Goal: Task Accomplishment & Management: Complete application form

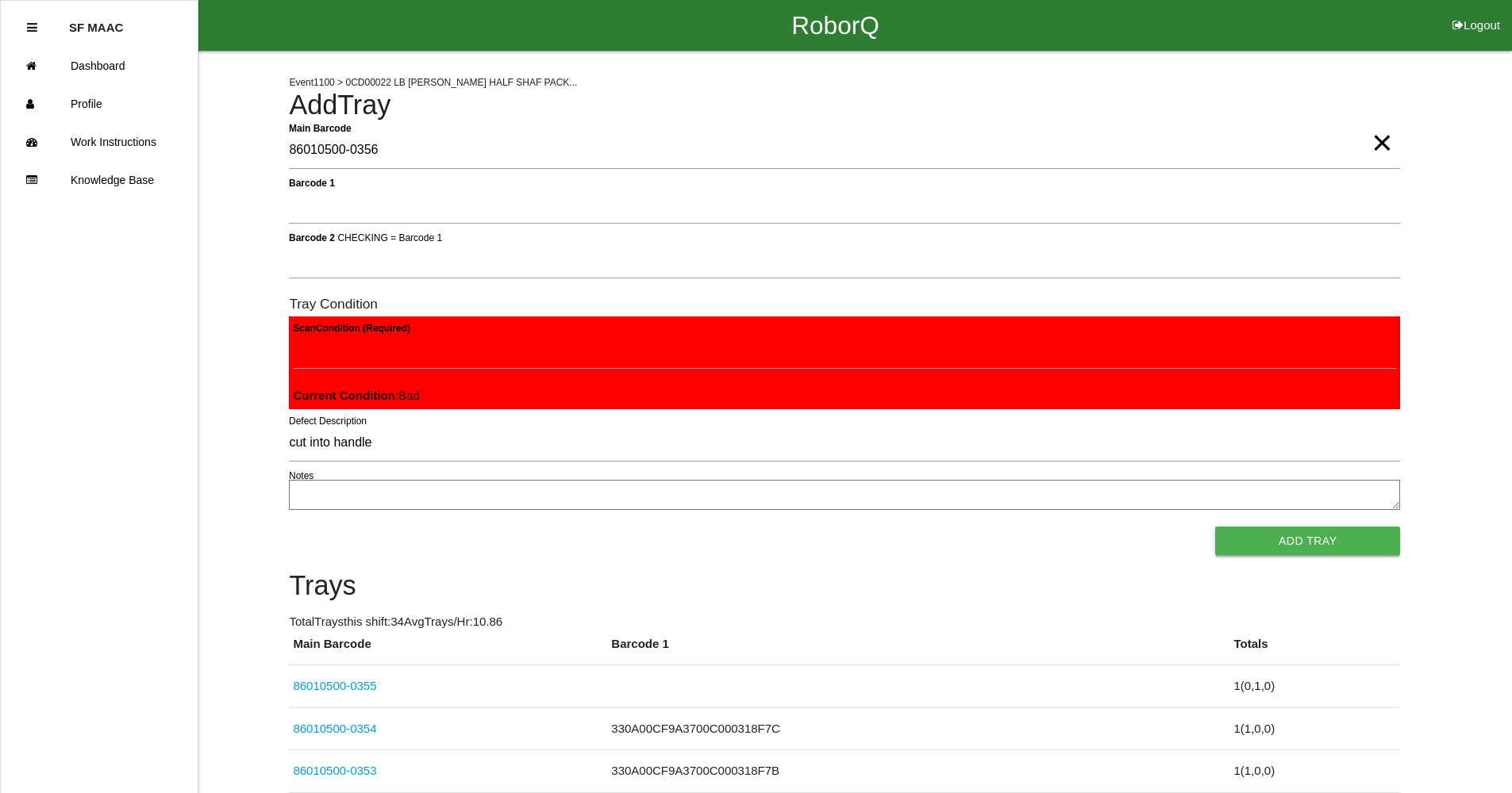
type input "cut into handle"
click at [1329, 537] on button "Add Tray" at bounding box center [1307, 541] width 185 height 29
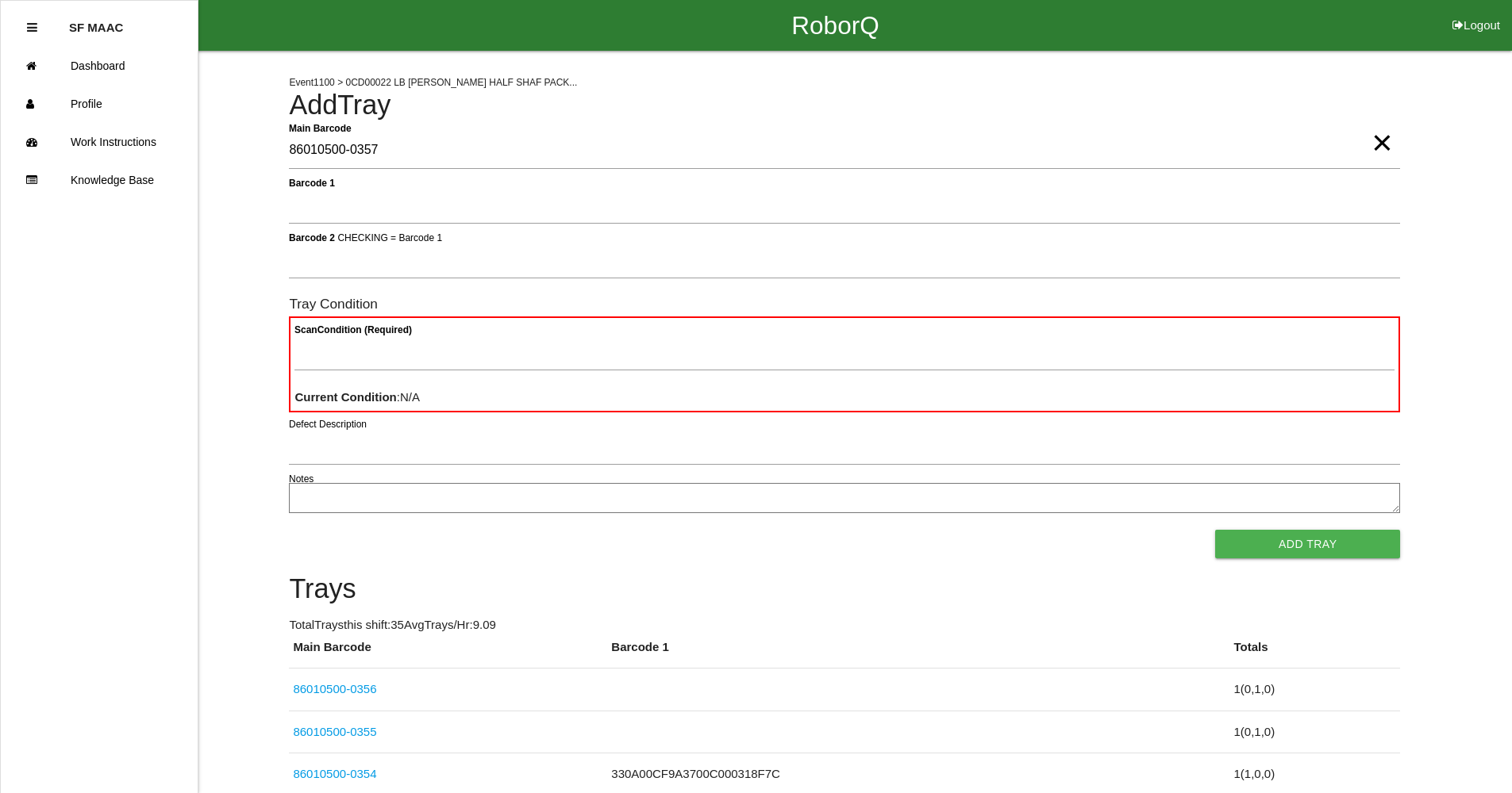
type Barcode "86010500-0357"
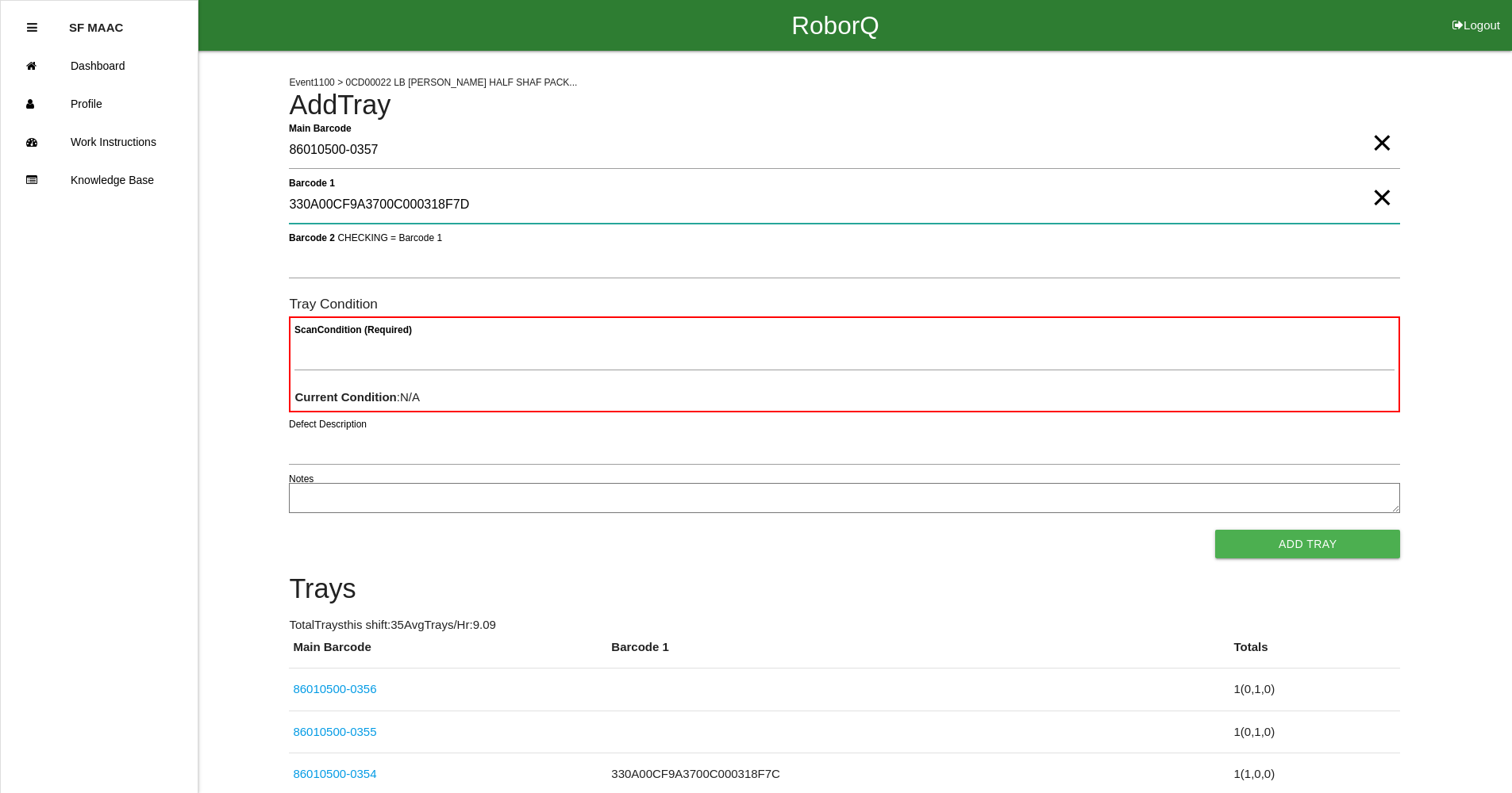
type 1 "330A00CF9A3700C000318F7D"
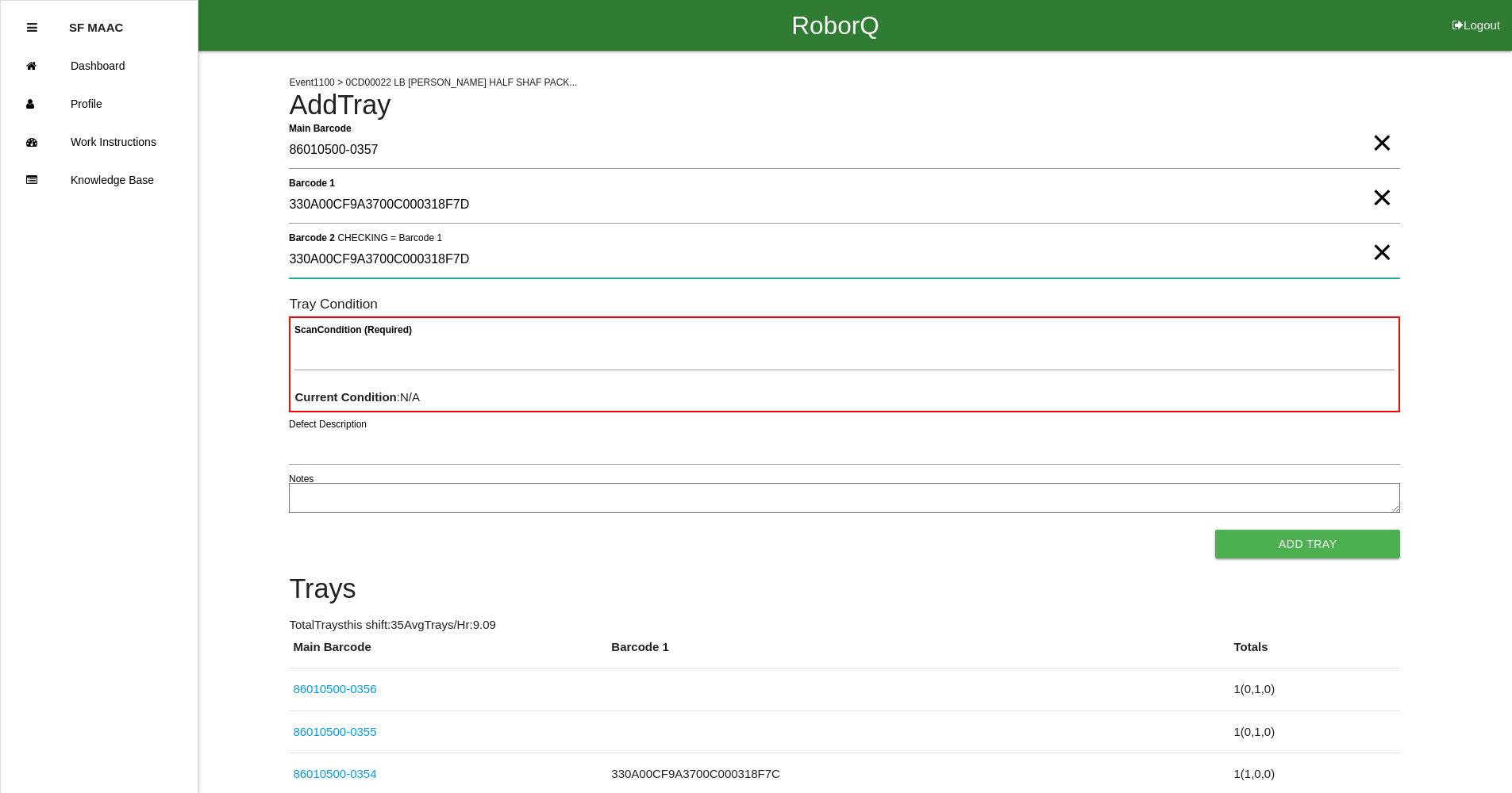
type 2 "330A00CF9A3700C000318F7D"
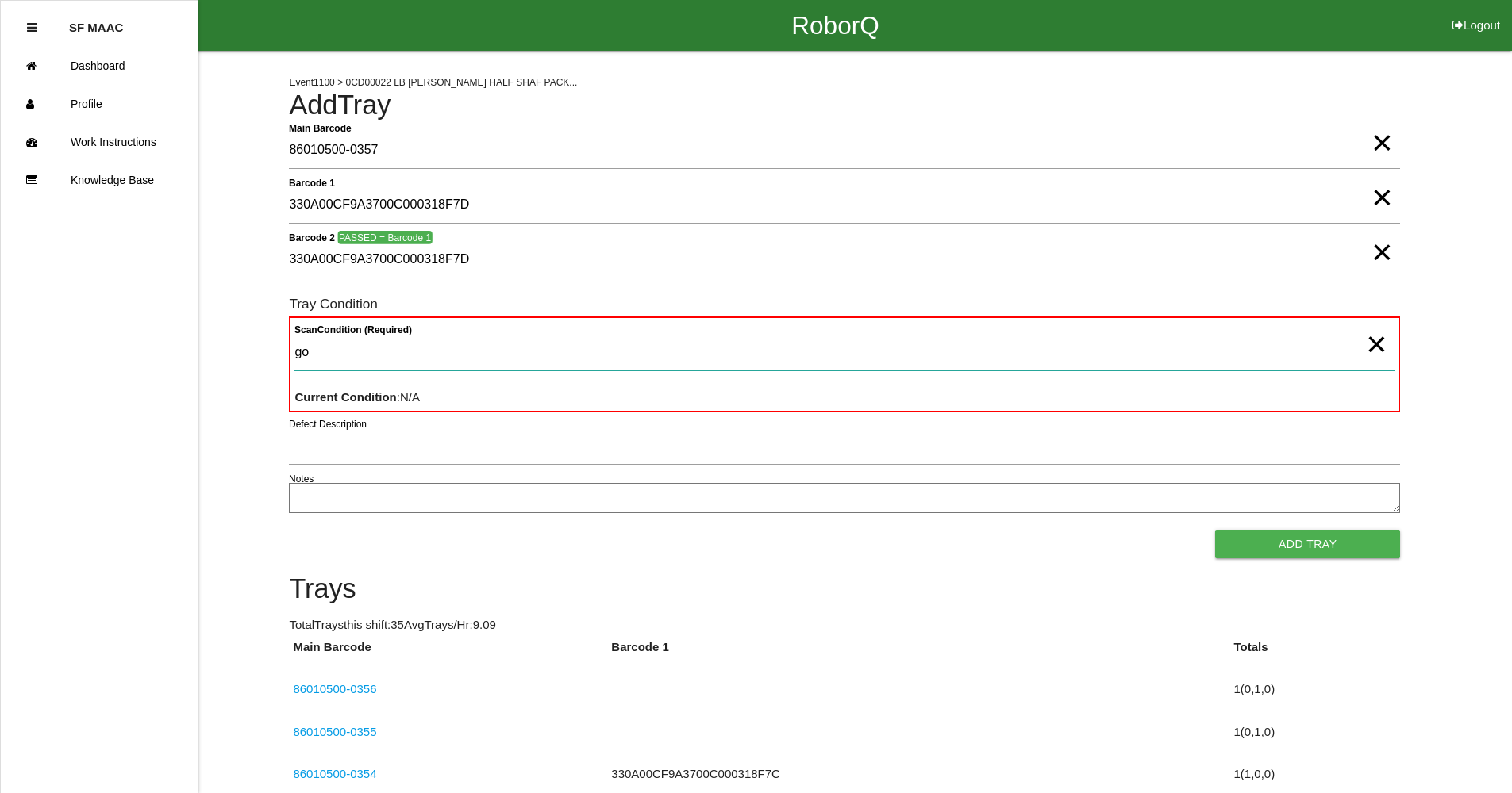
type Condition "goo"
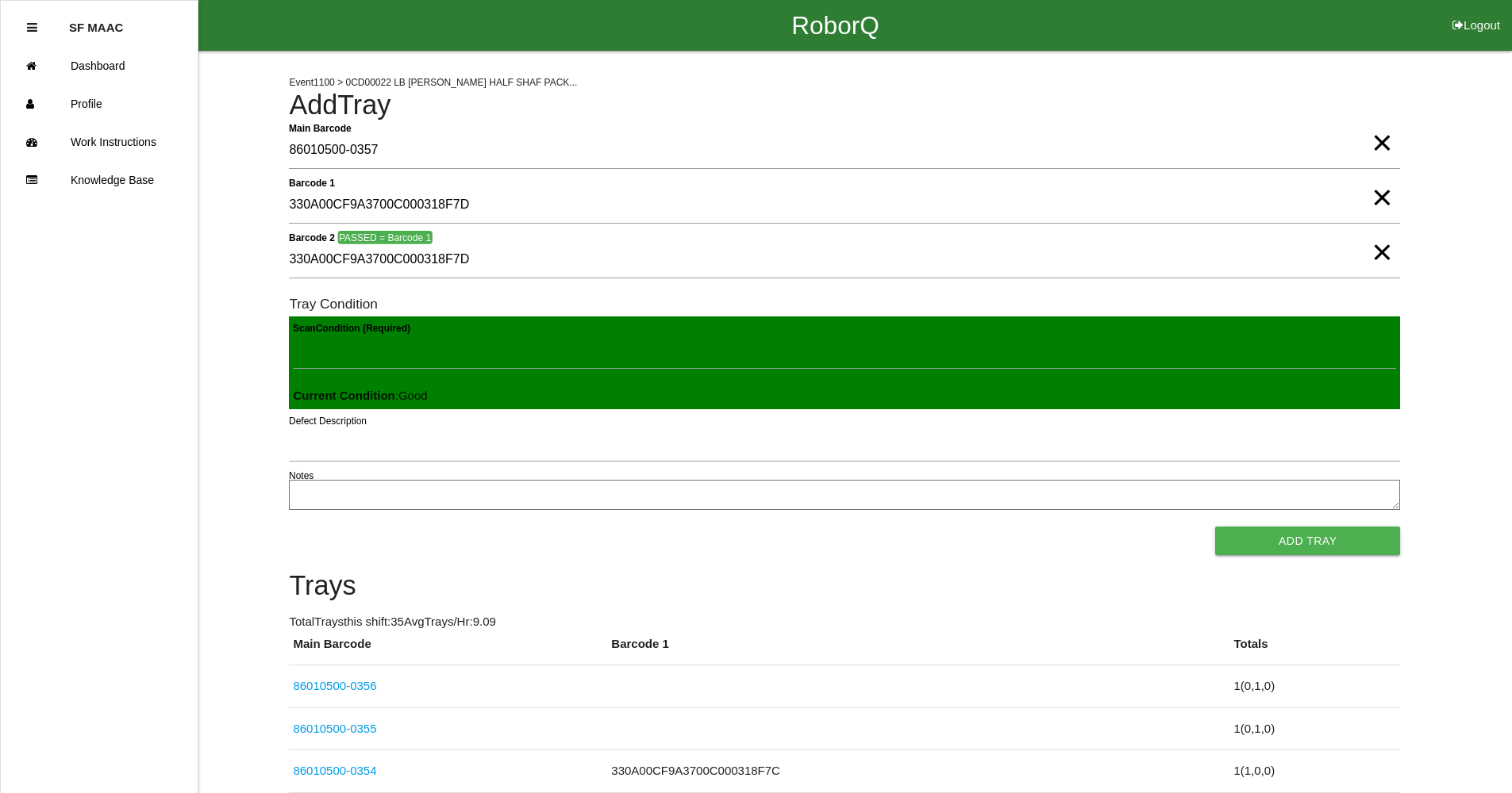
click at [1215, 527] on button "Add Tray" at bounding box center [1307, 541] width 185 height 29
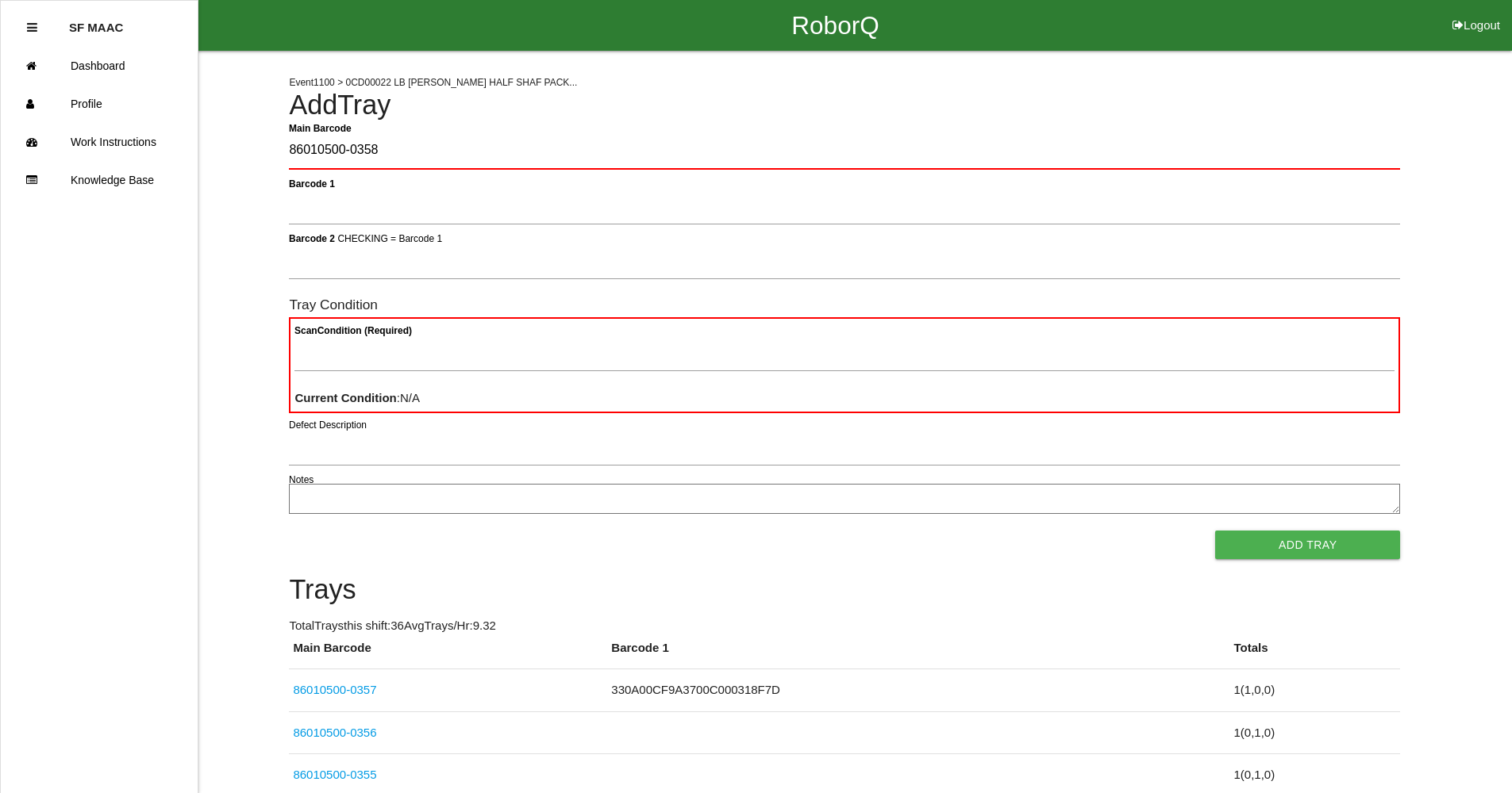
type Barcode "86010500-0358"
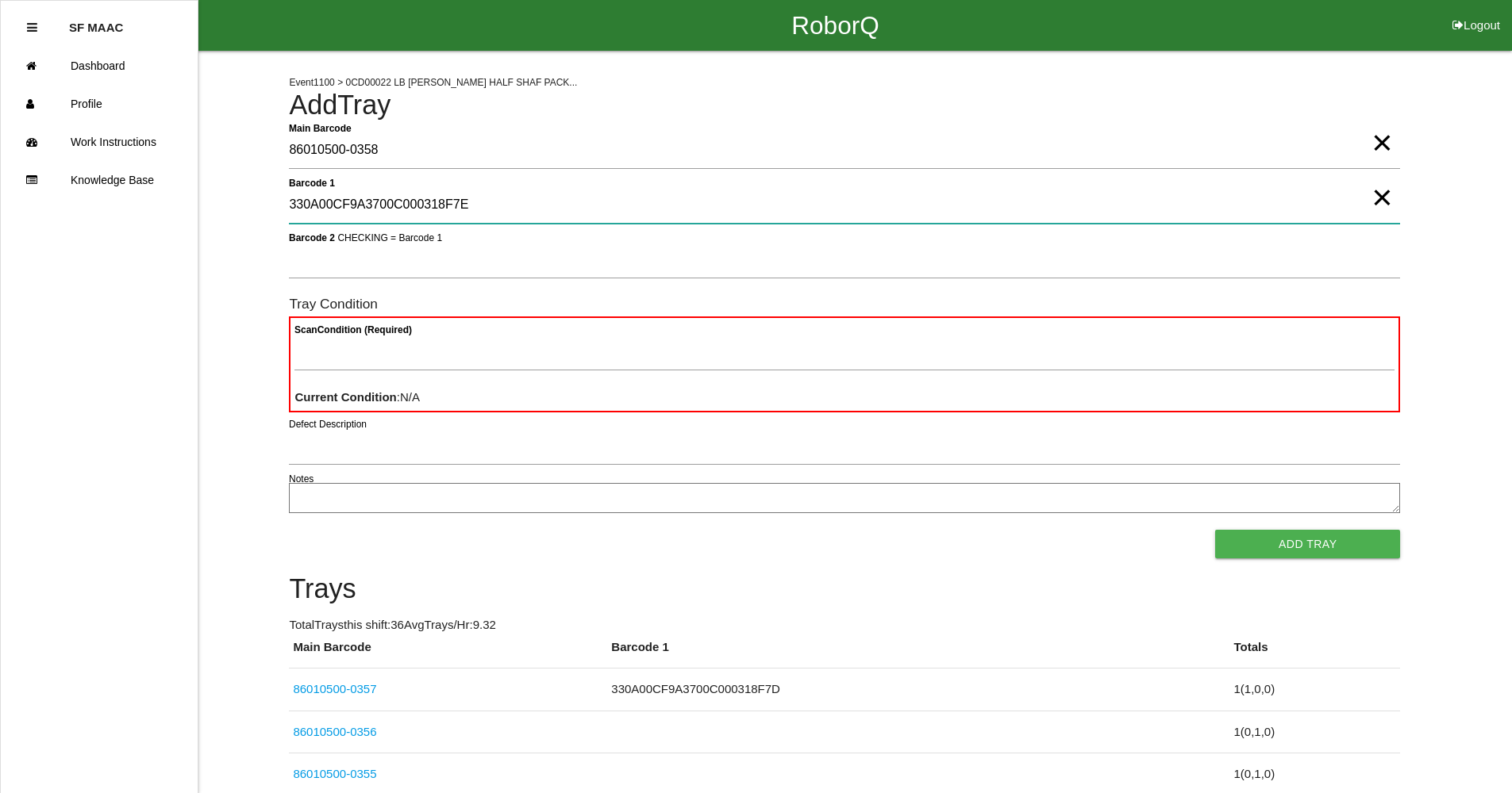
type 1 "330A00CF9A3700C000318F7E"
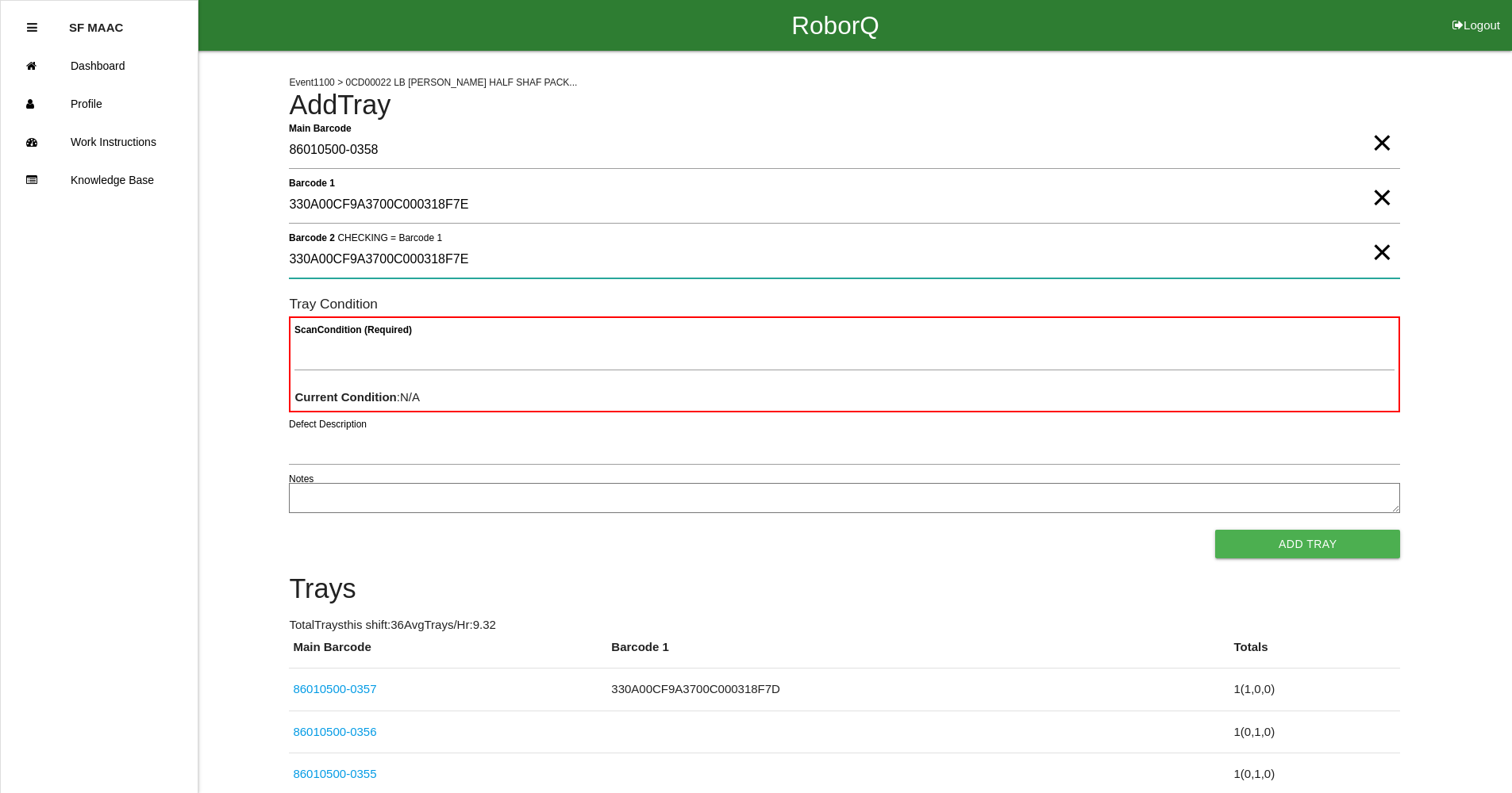
type 2 "330A00CF9A3700C000318F7E"
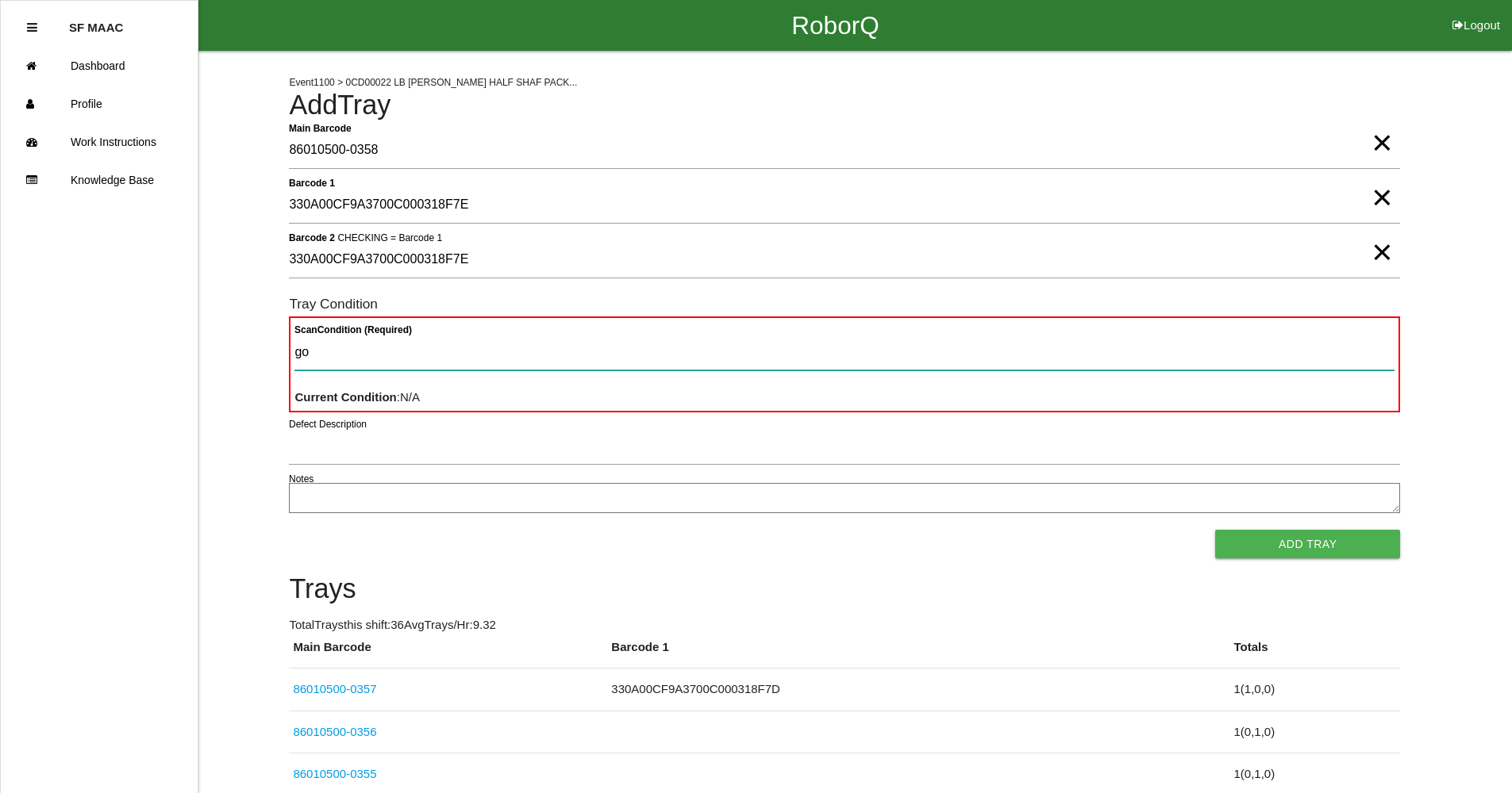
type Condition "goo"
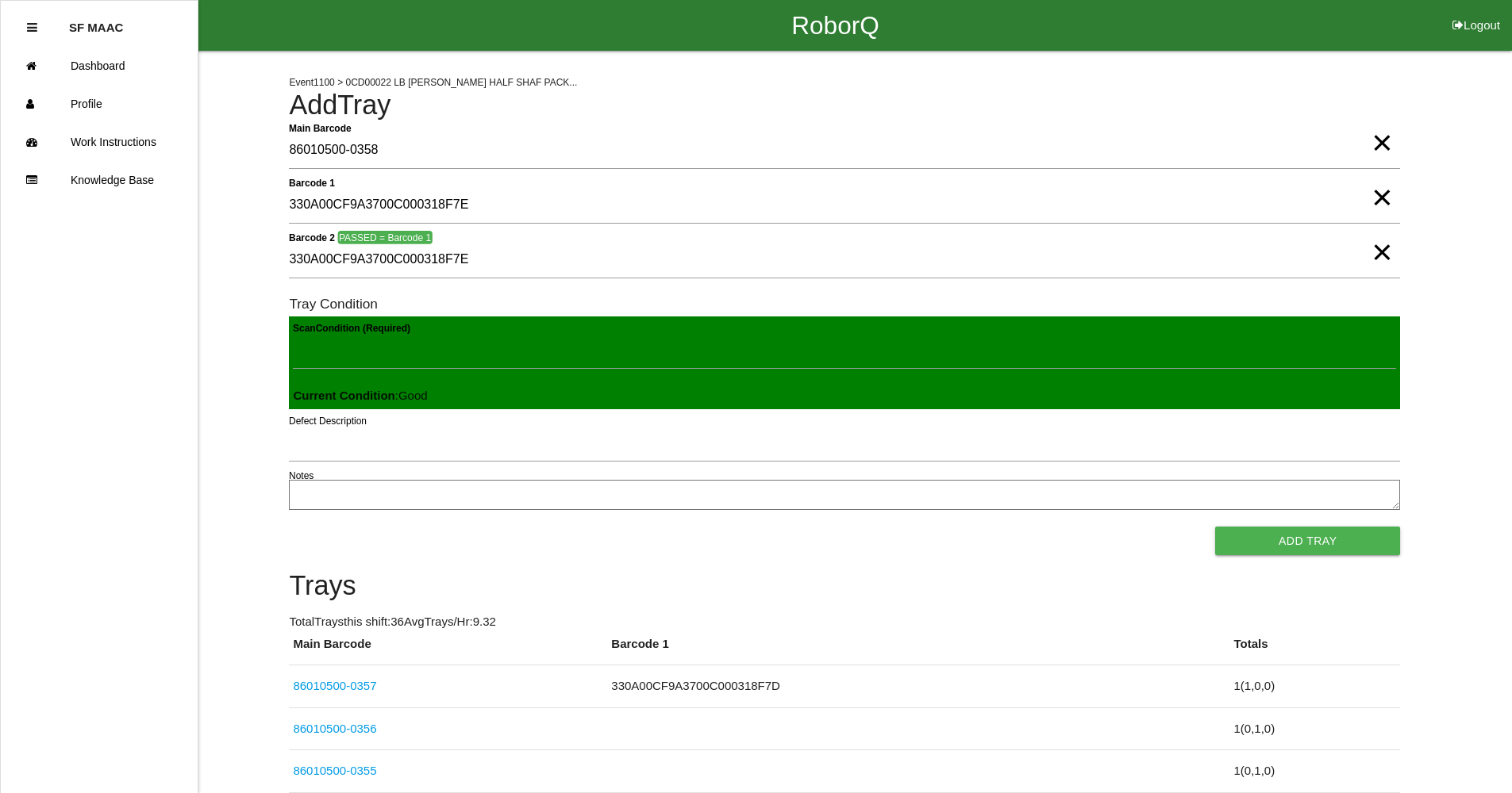
click at [1215, 527] on button "Add Tray" at bounding box center [1307, 541] width 185 height 29
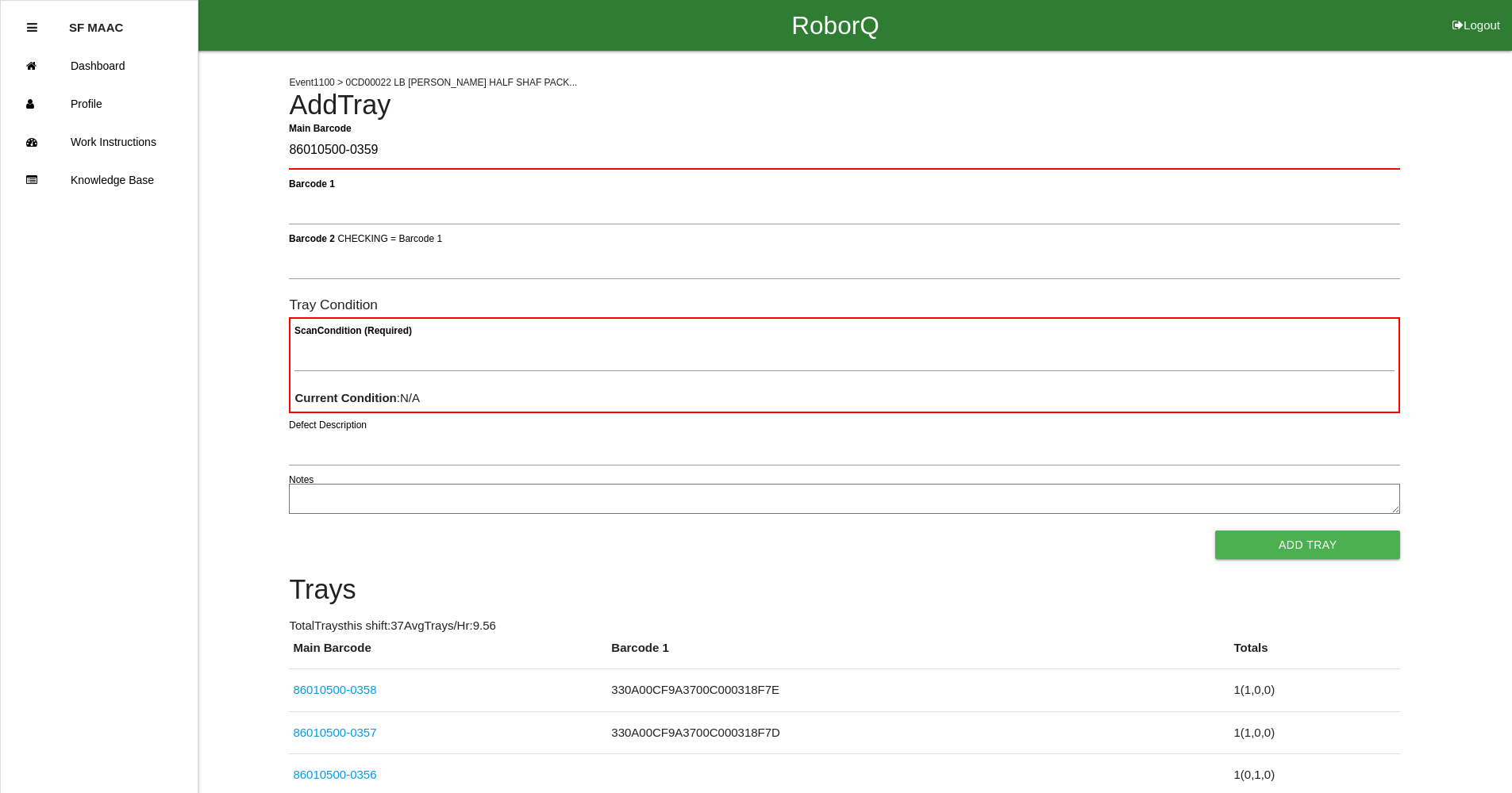
type Barcode "86010500-0359"
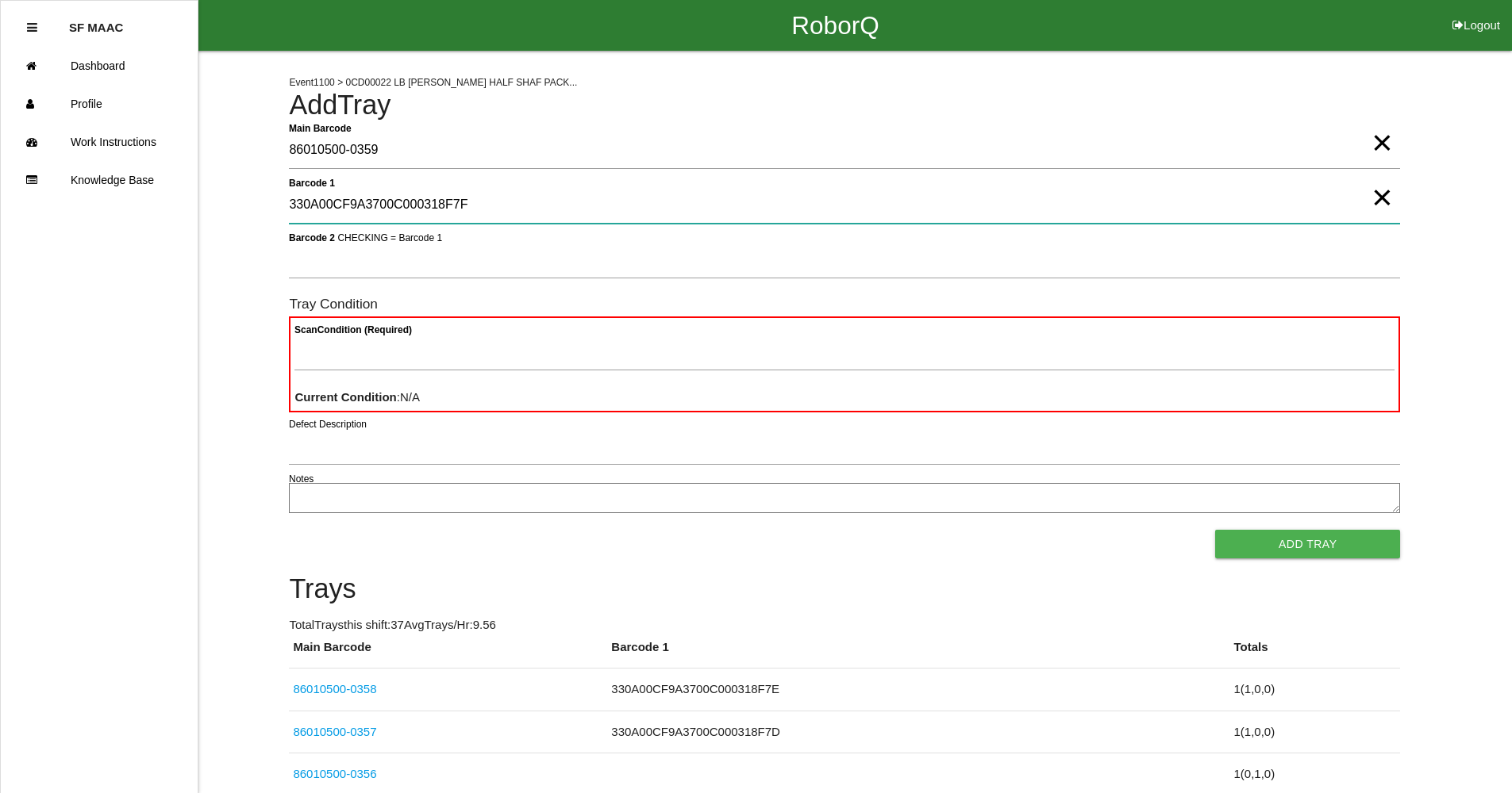
type 1 "330A00CF9A3700C000318F7F"
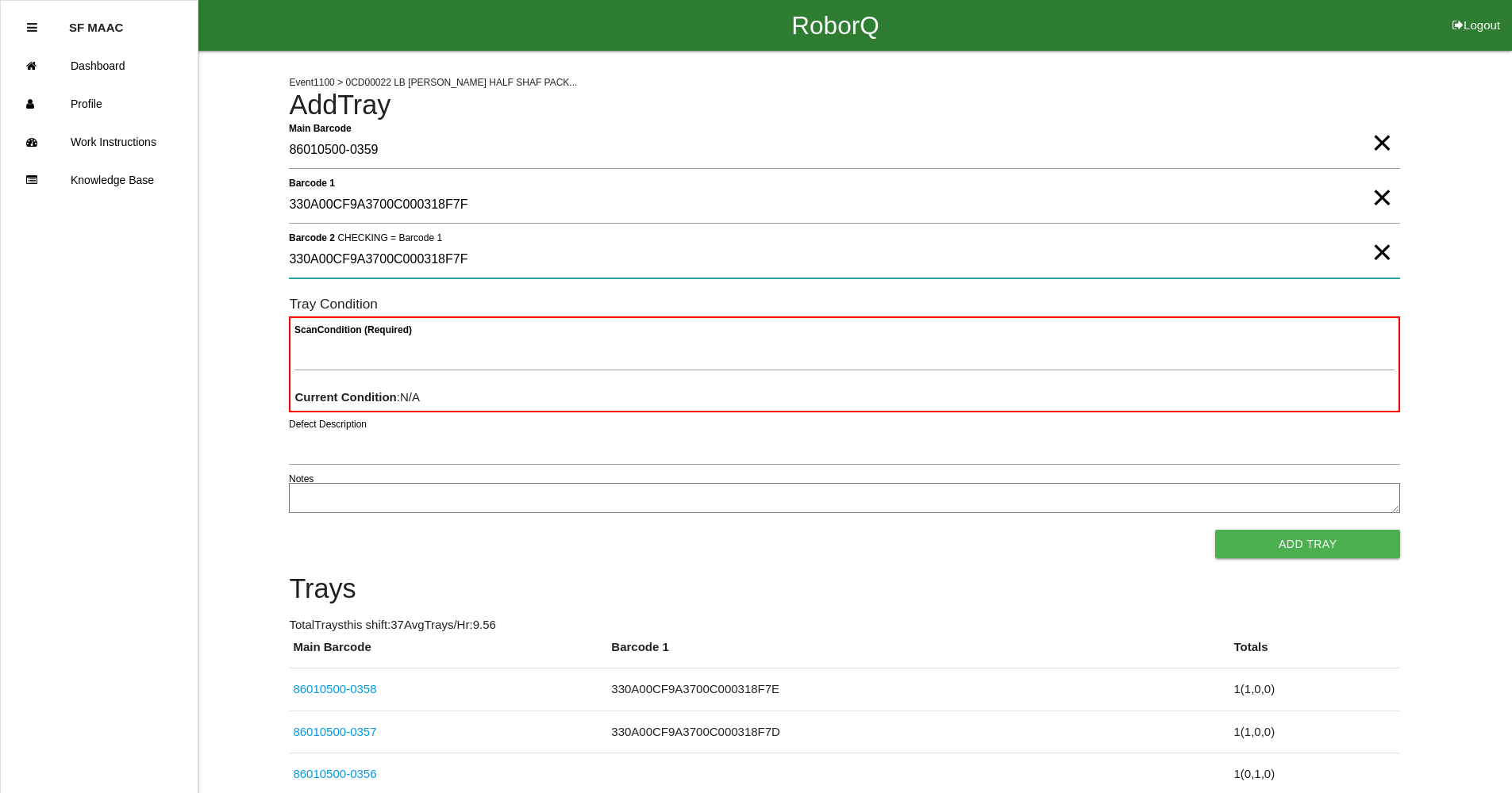
type 2 "330A00CF9A3700C000318F7F"
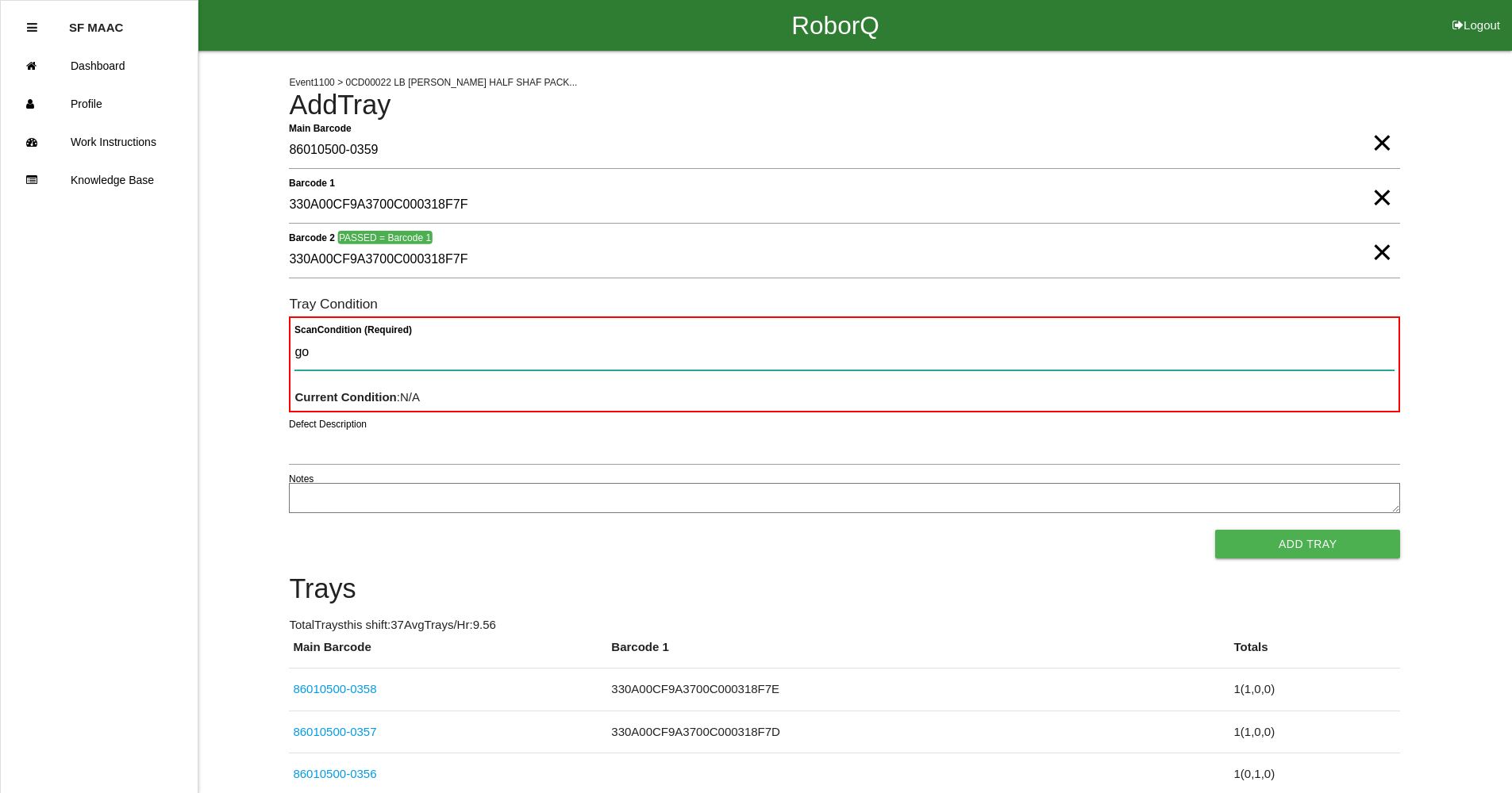
type Condition "goo"
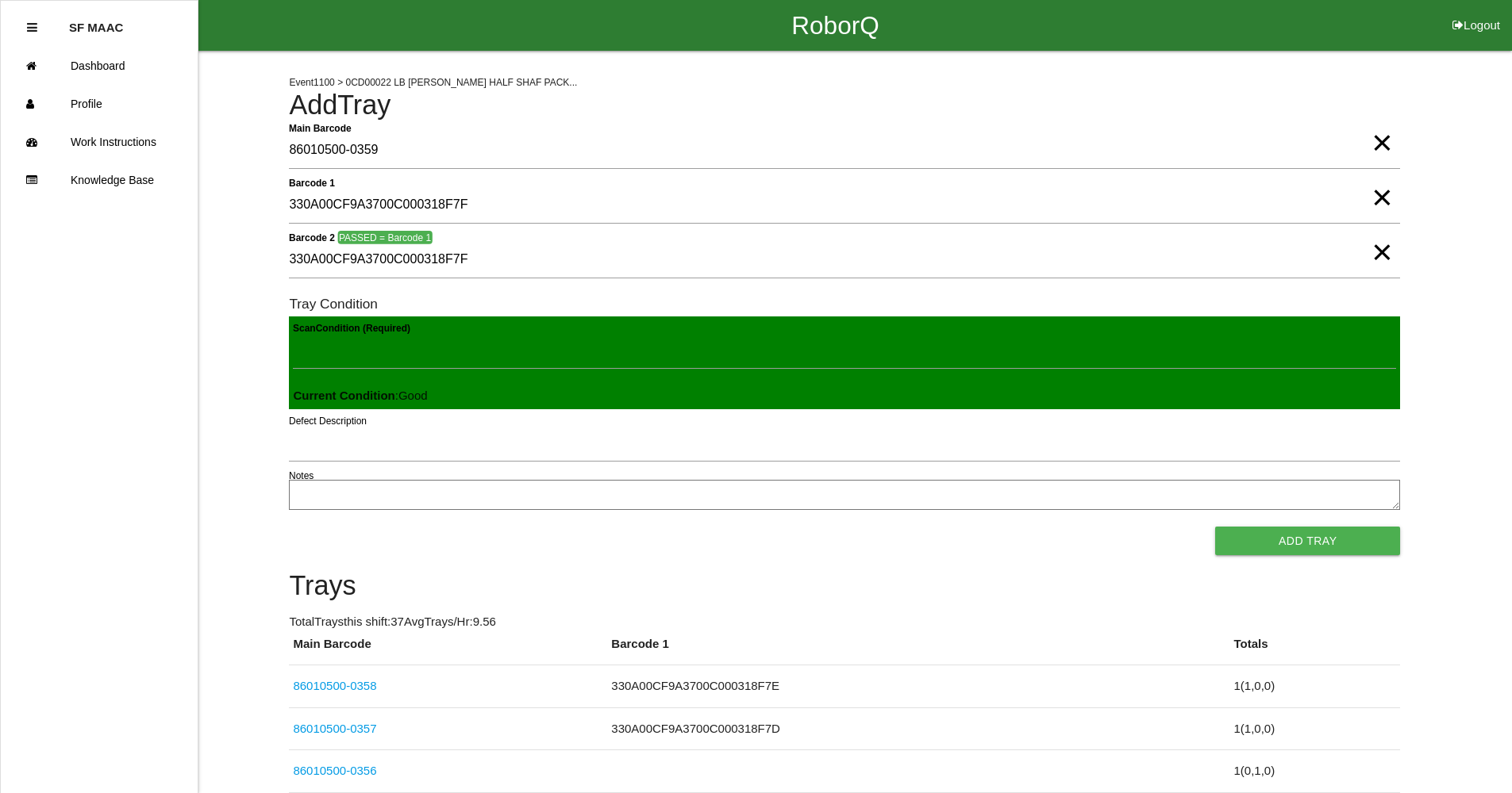
click at [1215, 527] on button "Add Tray" at bounding box center [1307, 541] width 185 height 29
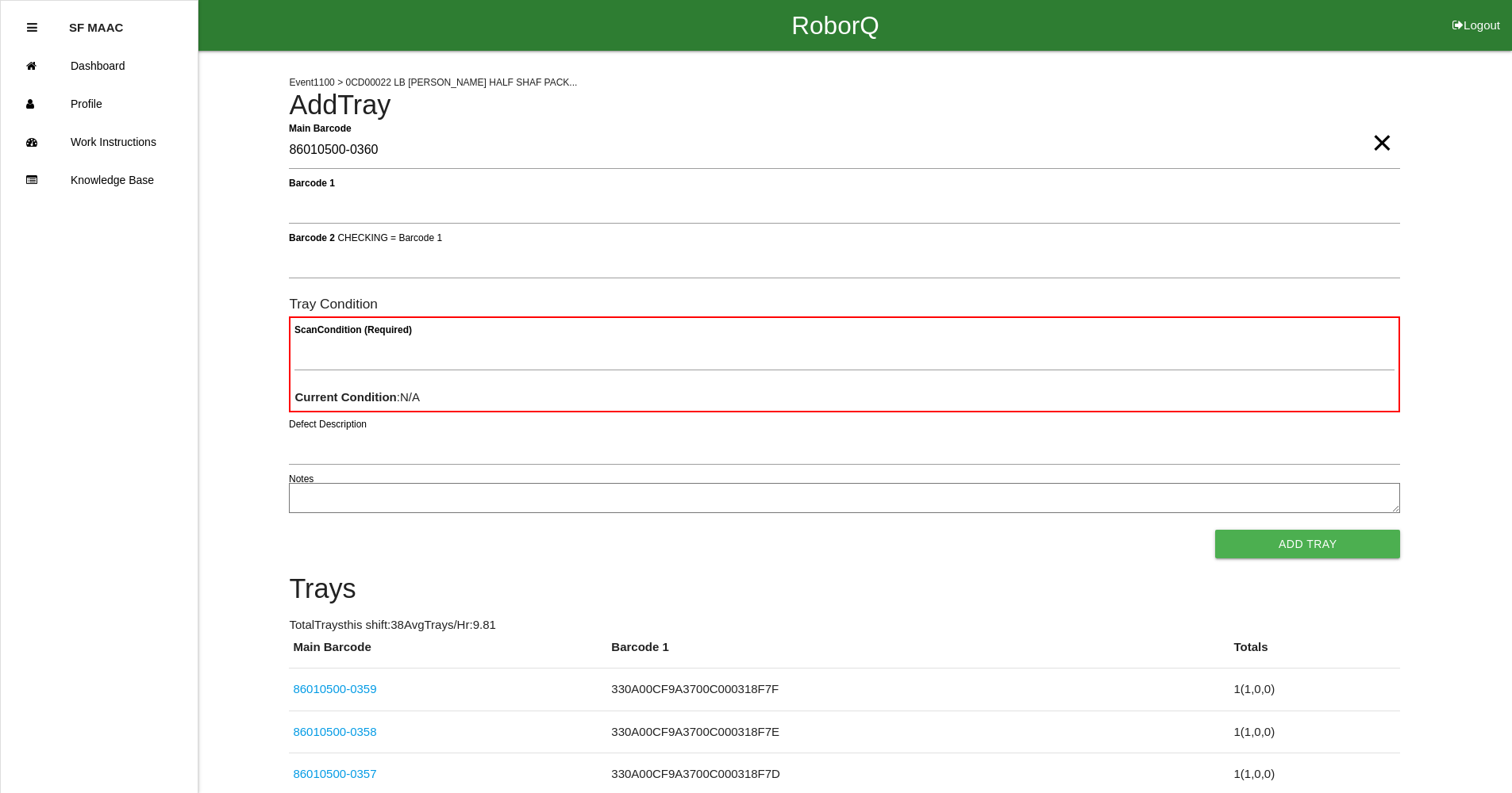
type Barcode "86010500-0360"
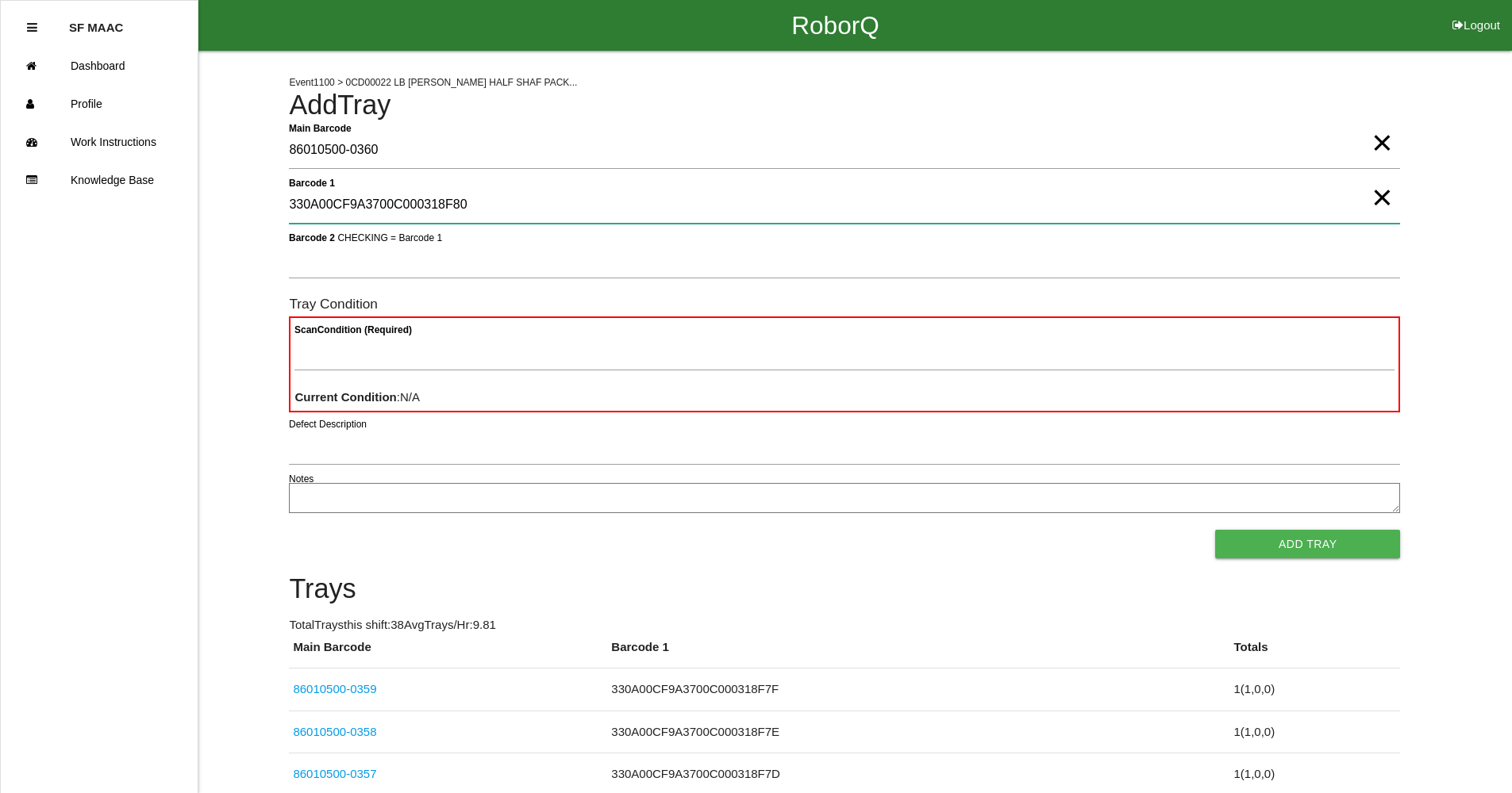
type 1 "330A00CF9A3700C000318F80"
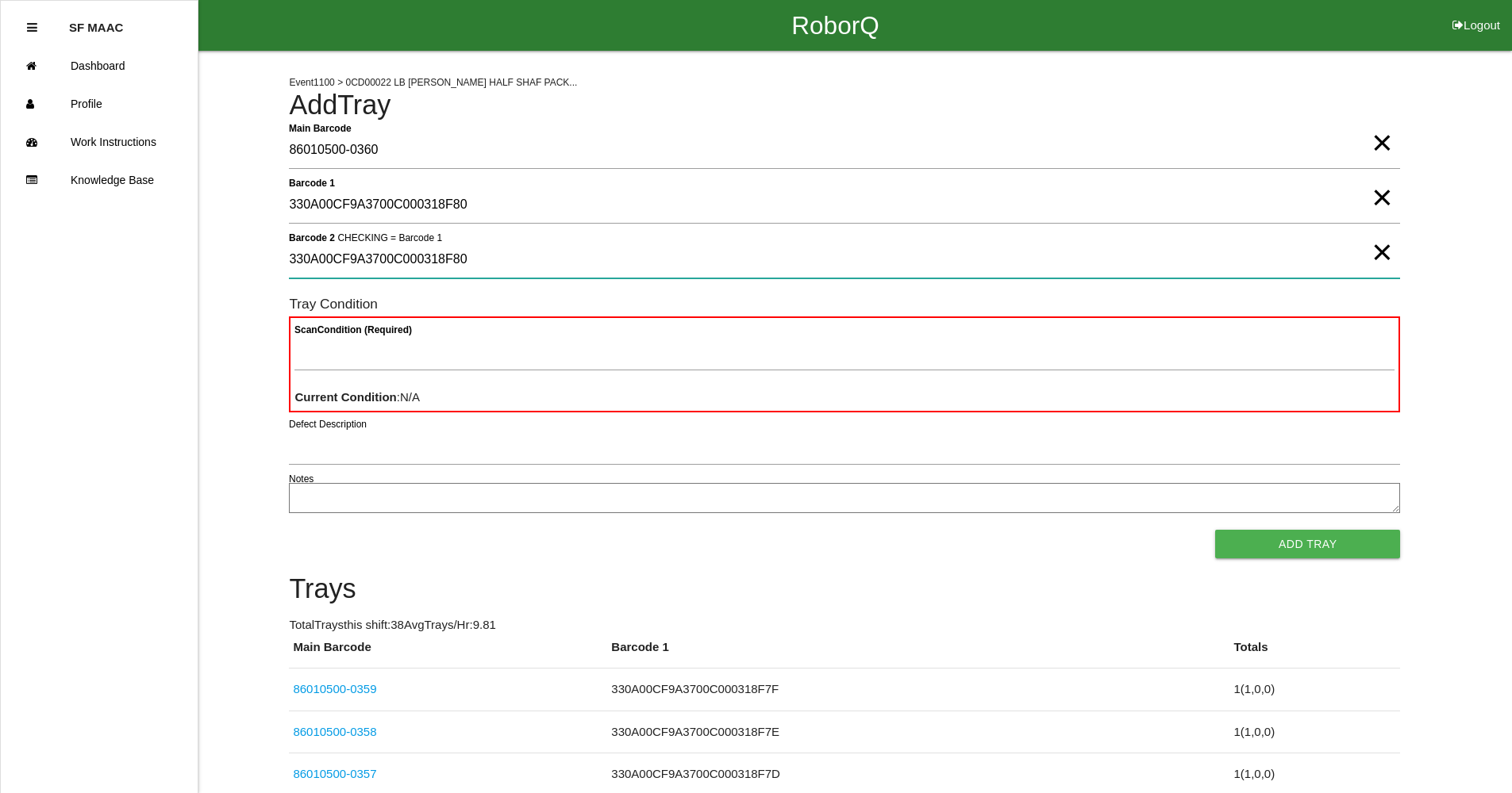
type 2 "330A00CF9A3700C000318F80"
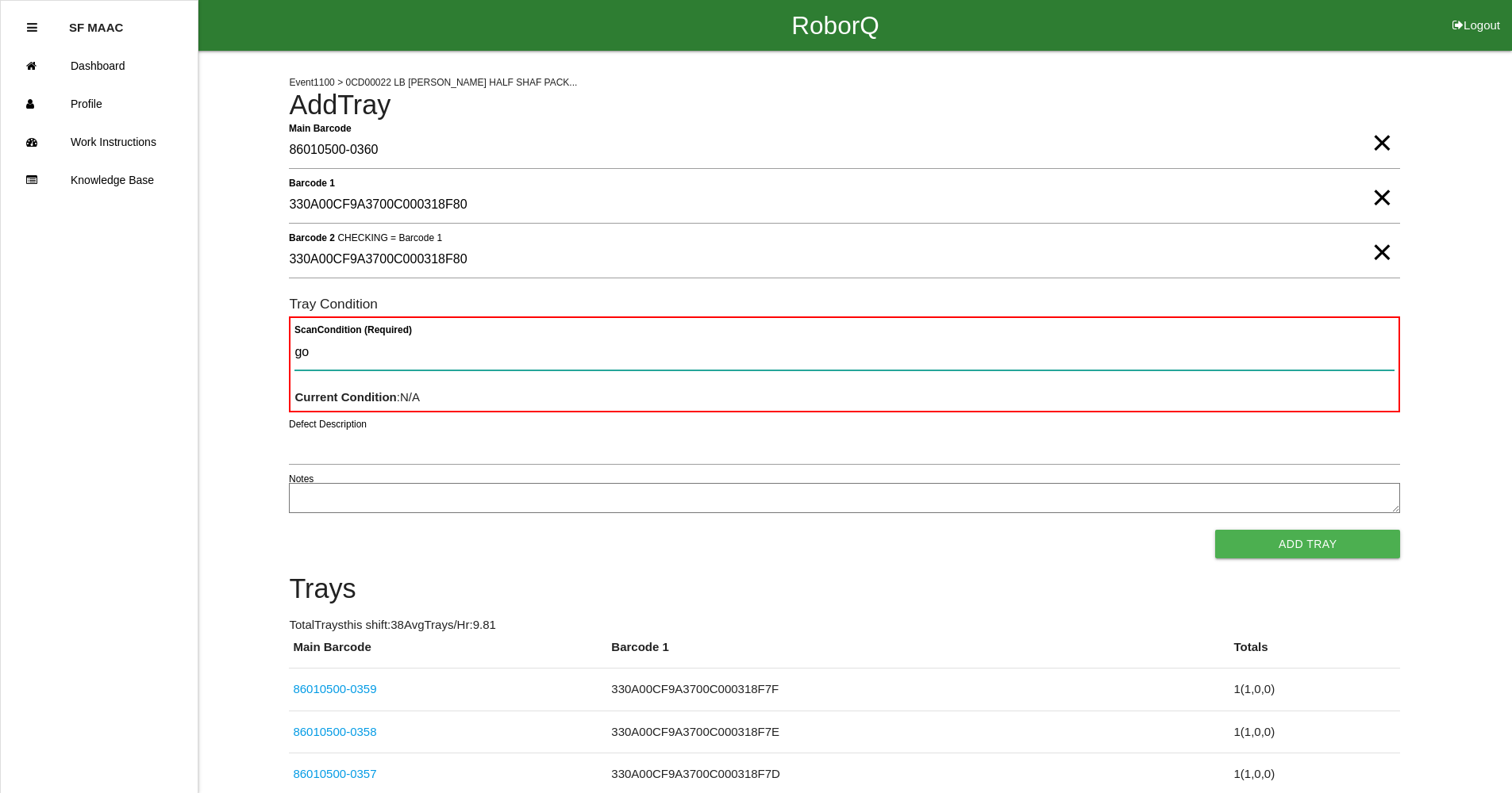
type Condition "goo"
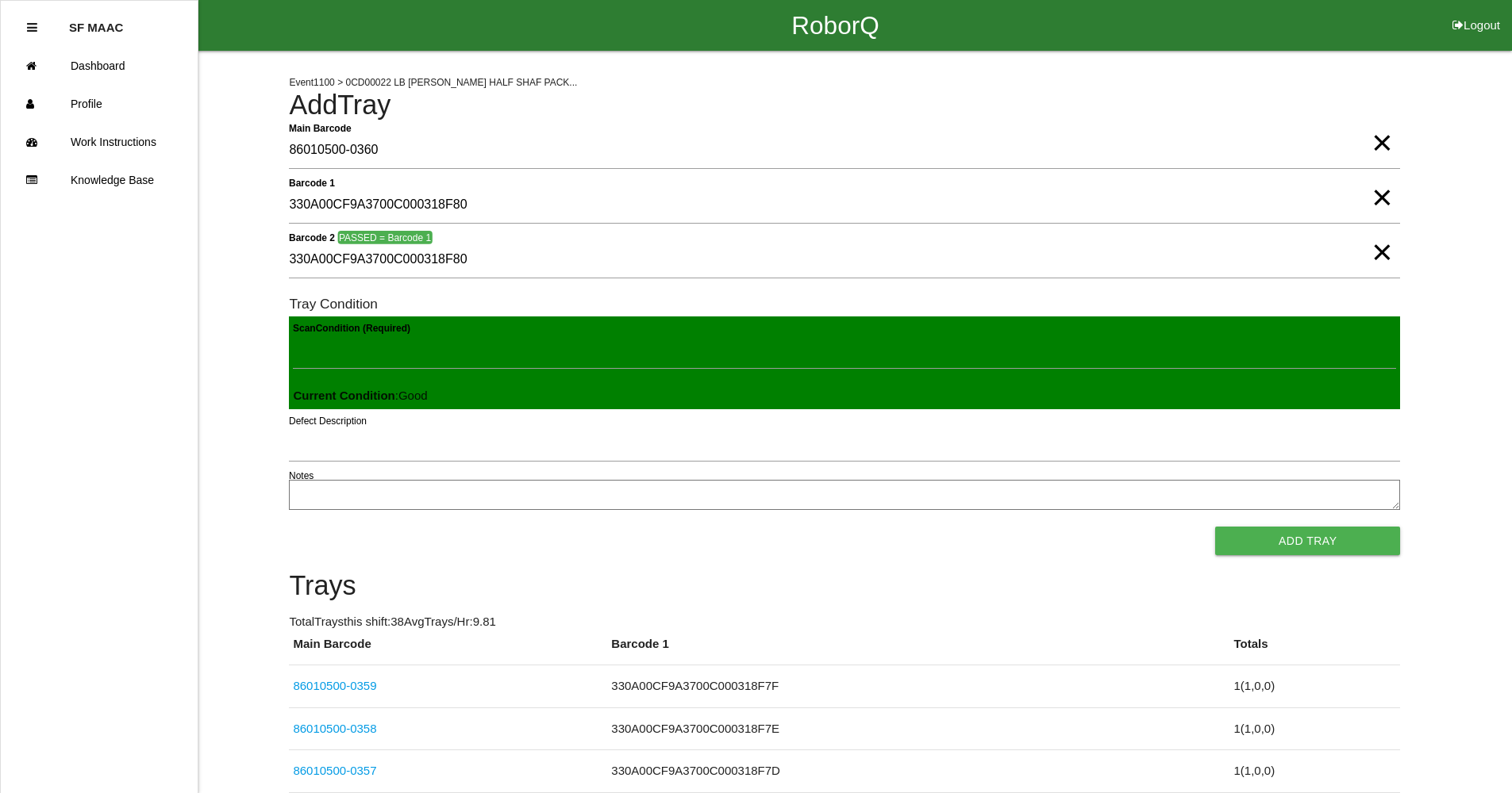
click at [1215, 527] on button "Add Tray" at bounding box center [1307, 541] width 185 height 29
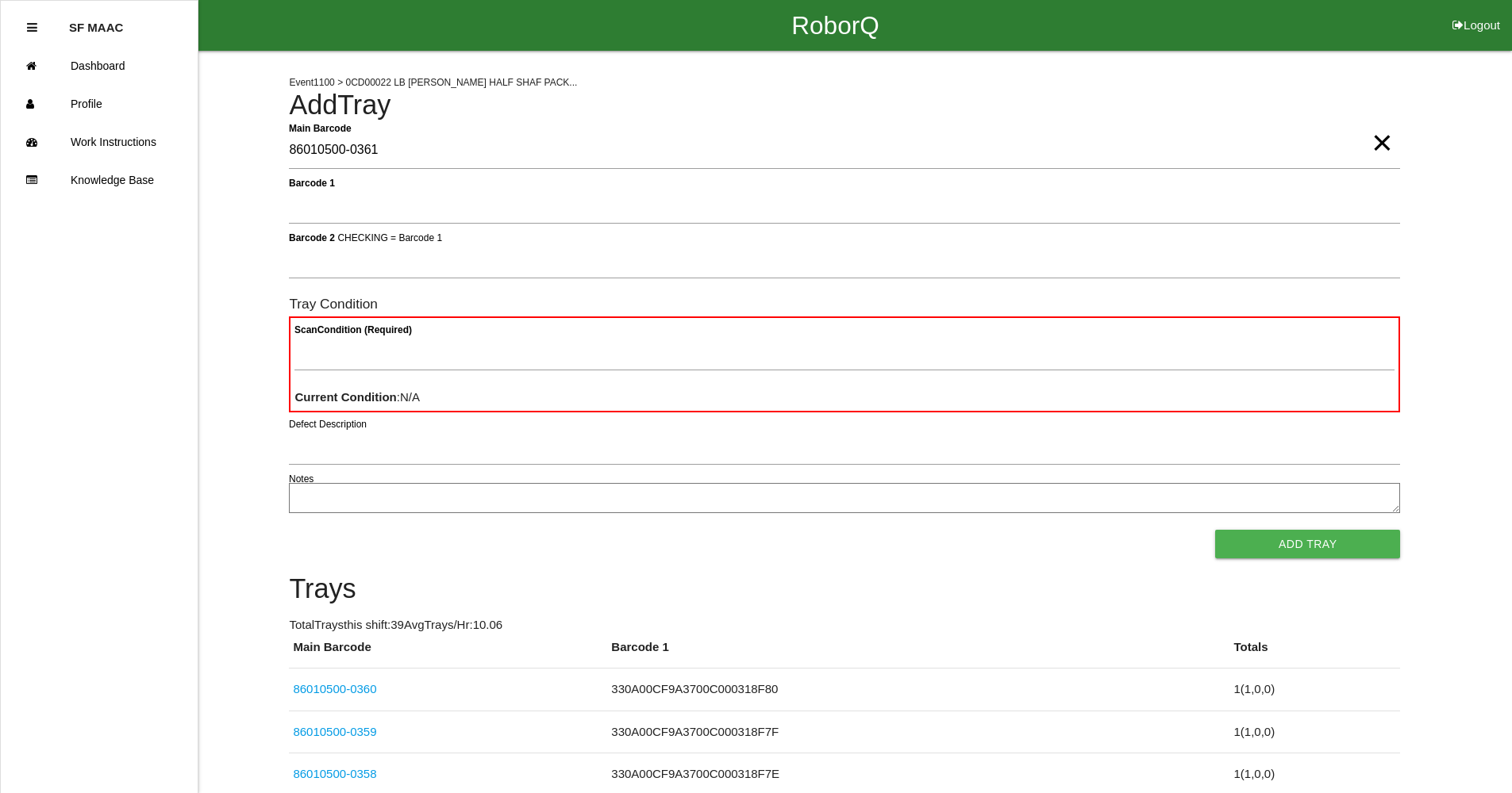
type Barcode "86010500-0361"
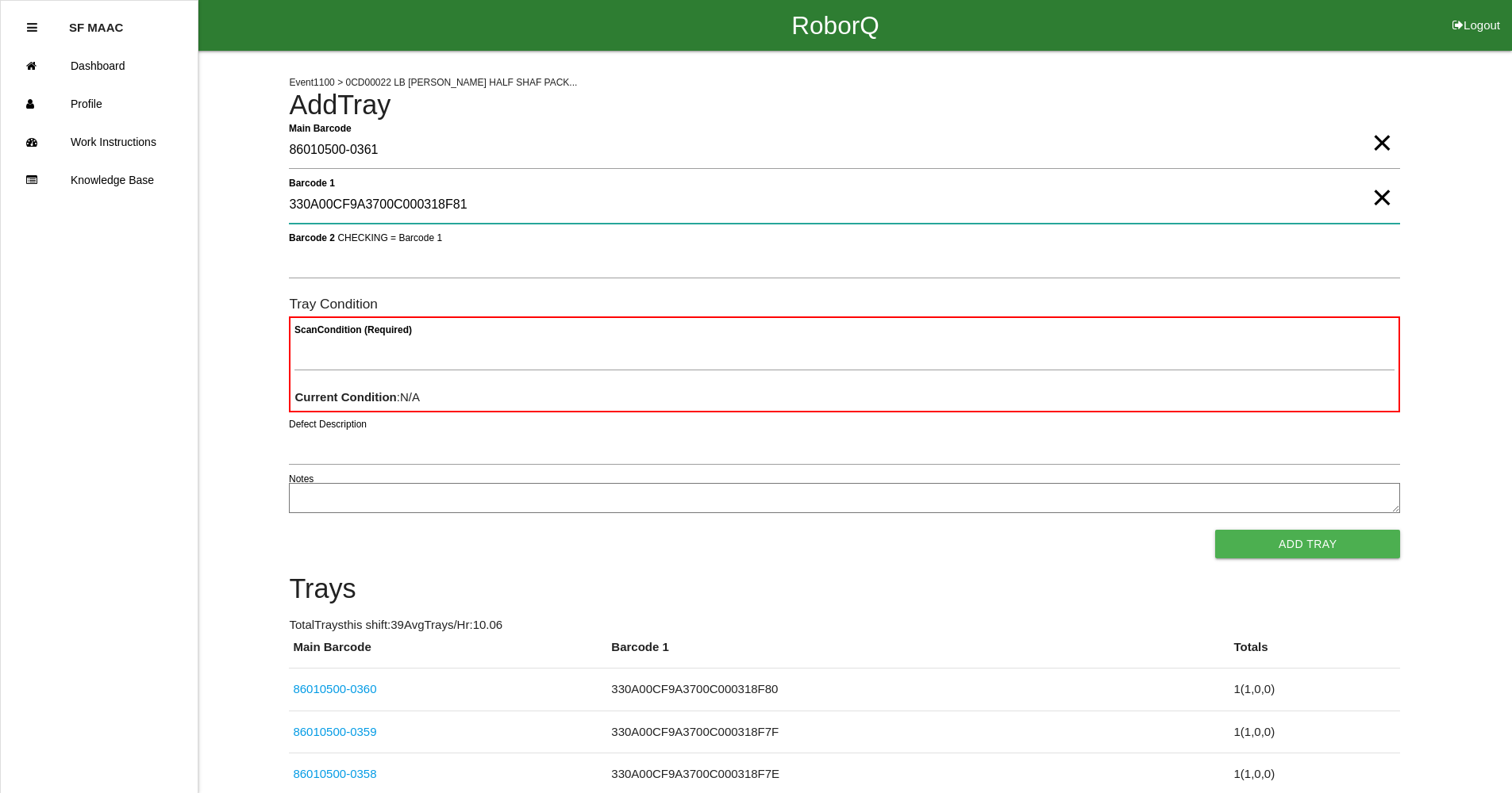
type 1 "330A00CF9A3700C000318F81"
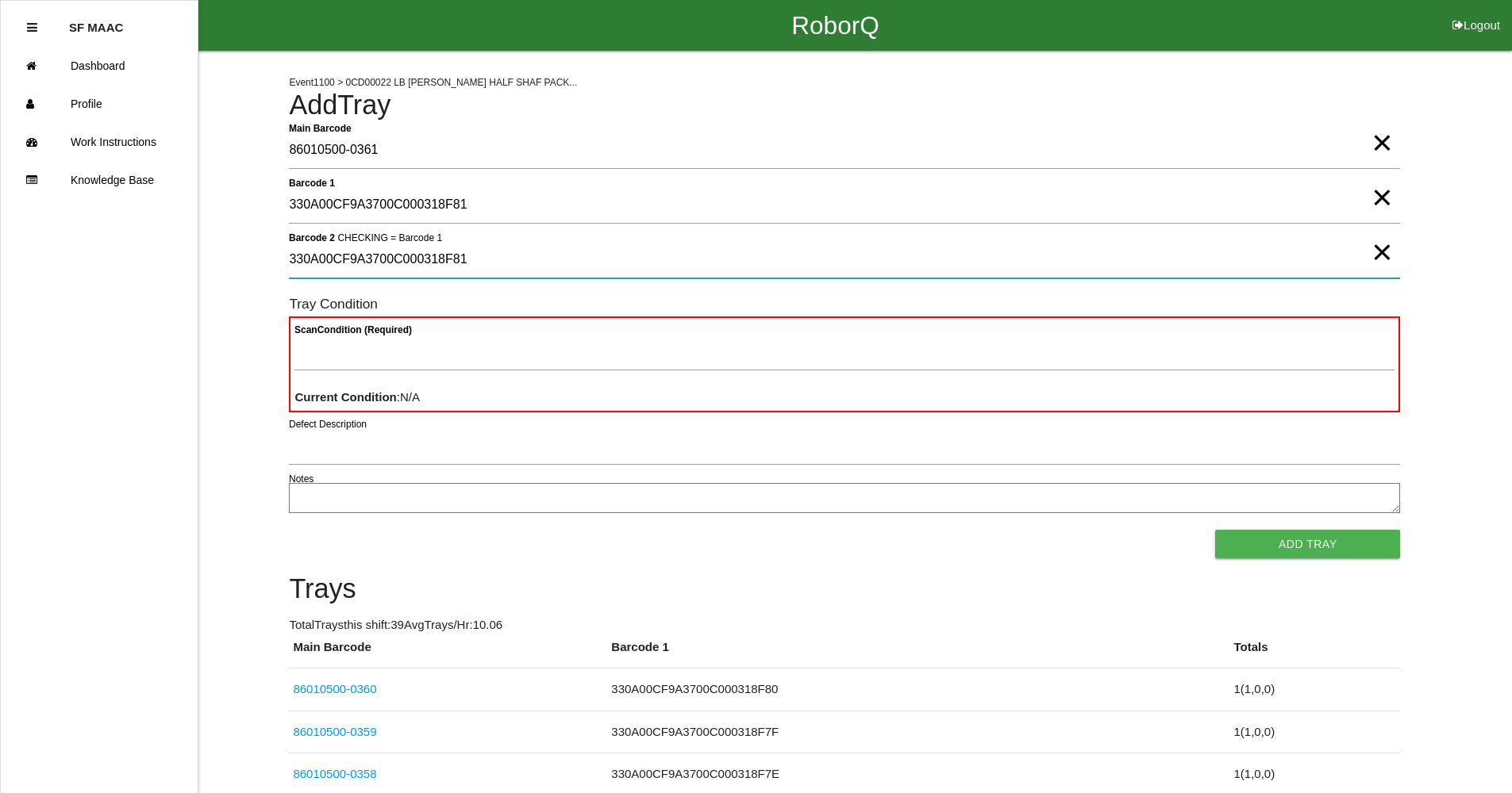
type 2 "330A00CF9A3700C000318F81"
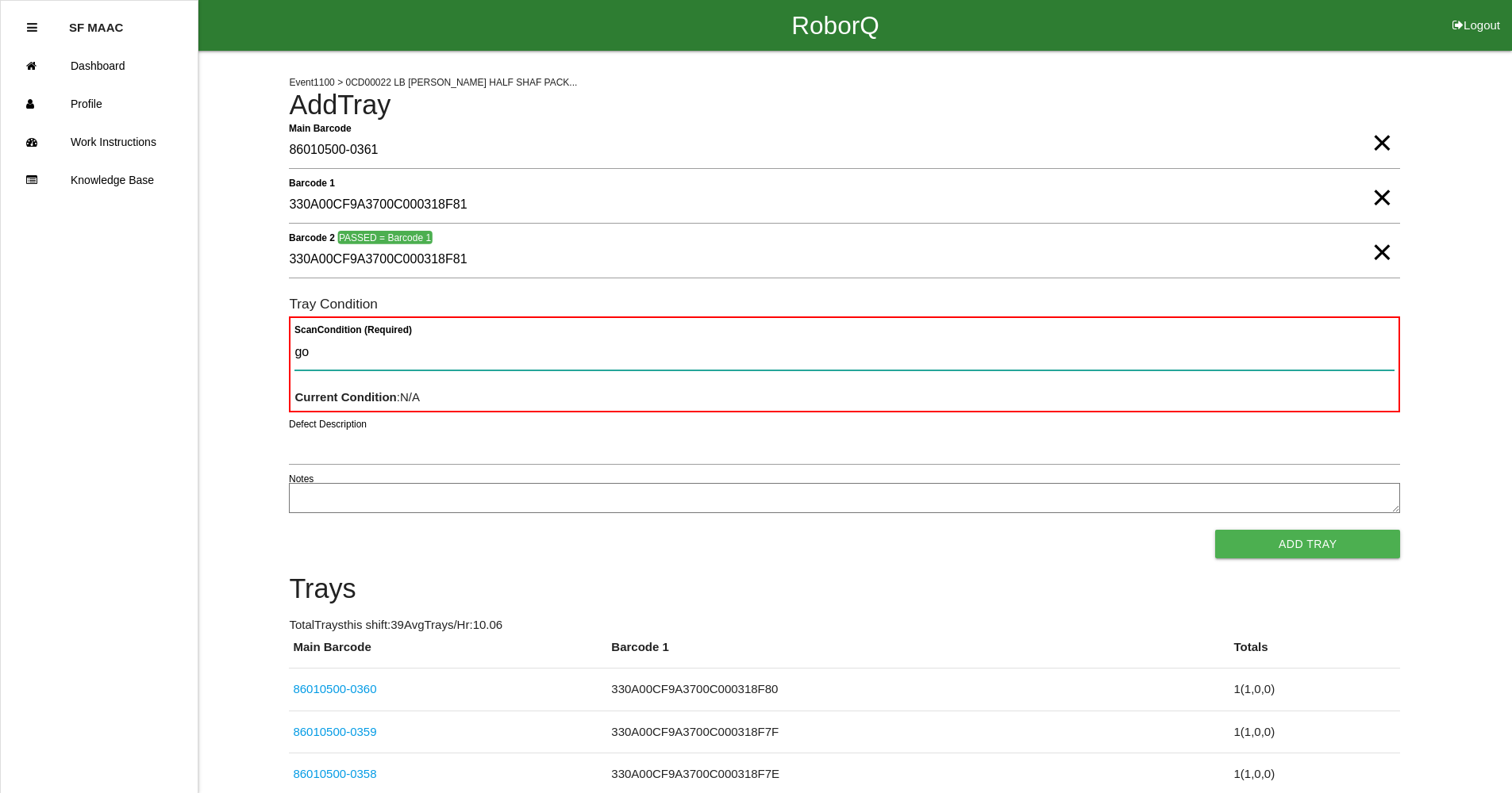
type Condition "goo"
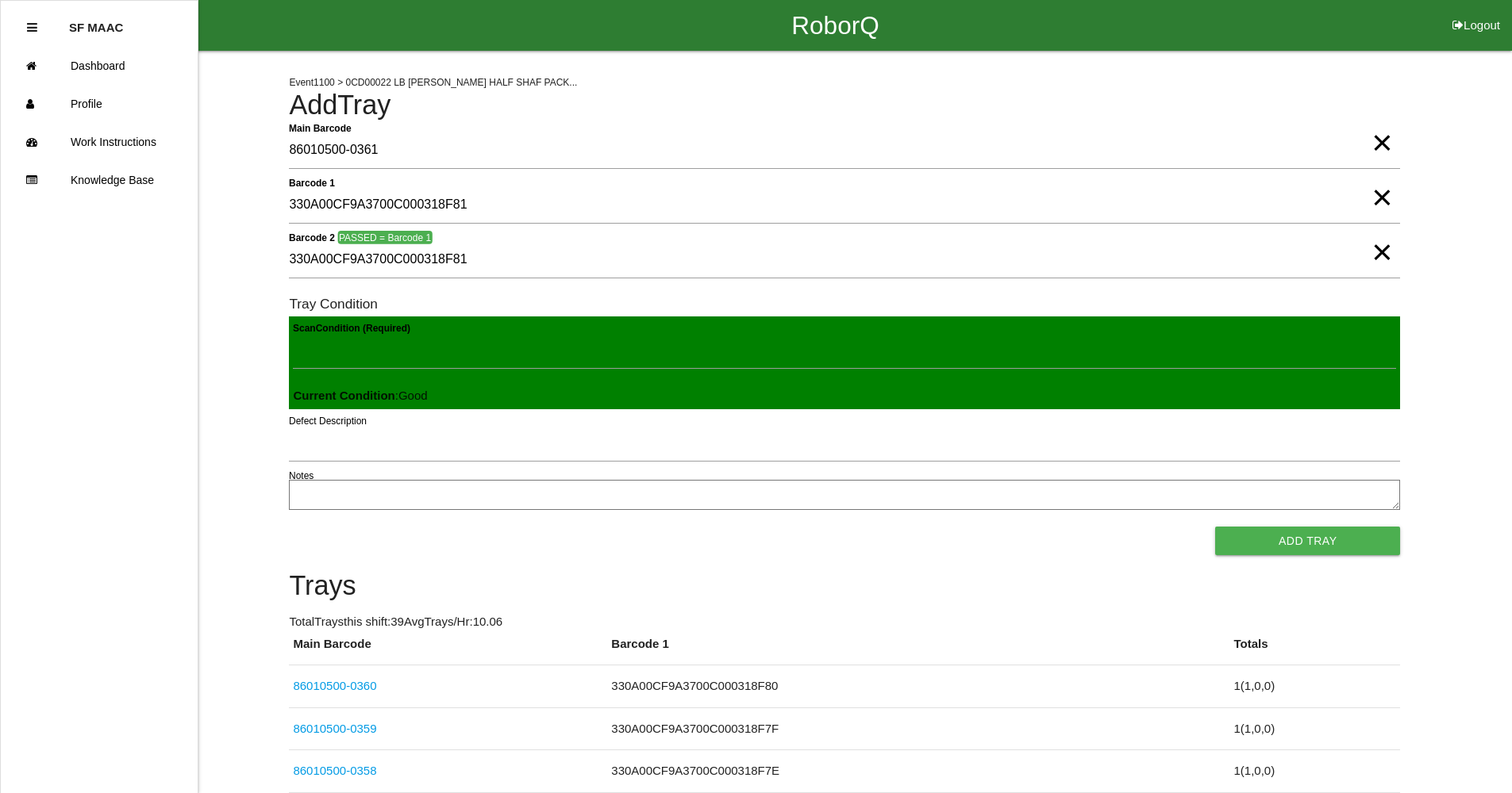
click at [1215, 527] on button "Add Tray" at bounding box center [1307, 541] width 185 height 29
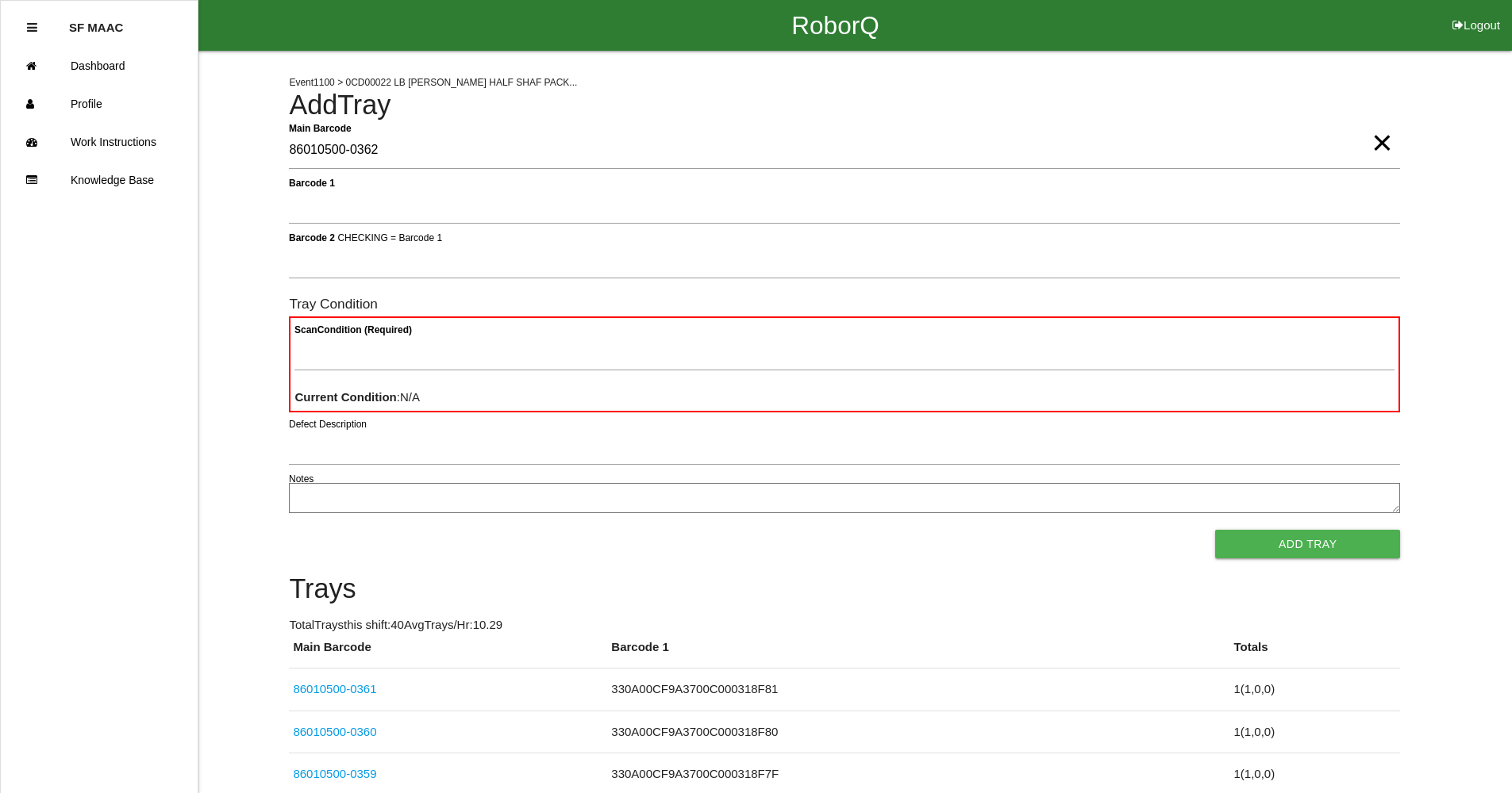
type Barcode "86010500-0362"
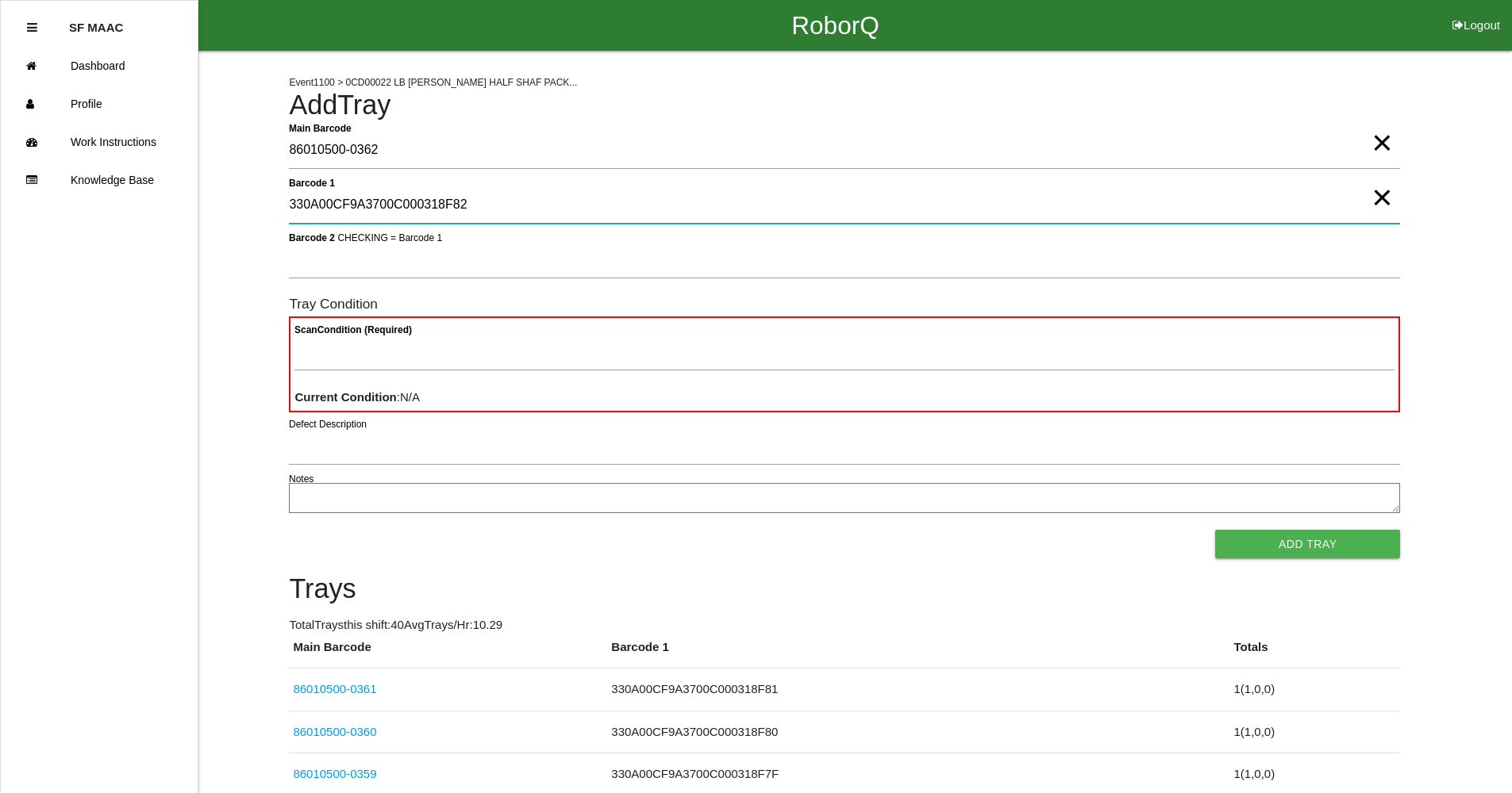
type 1 "330A00CF9A3700C000318F82"
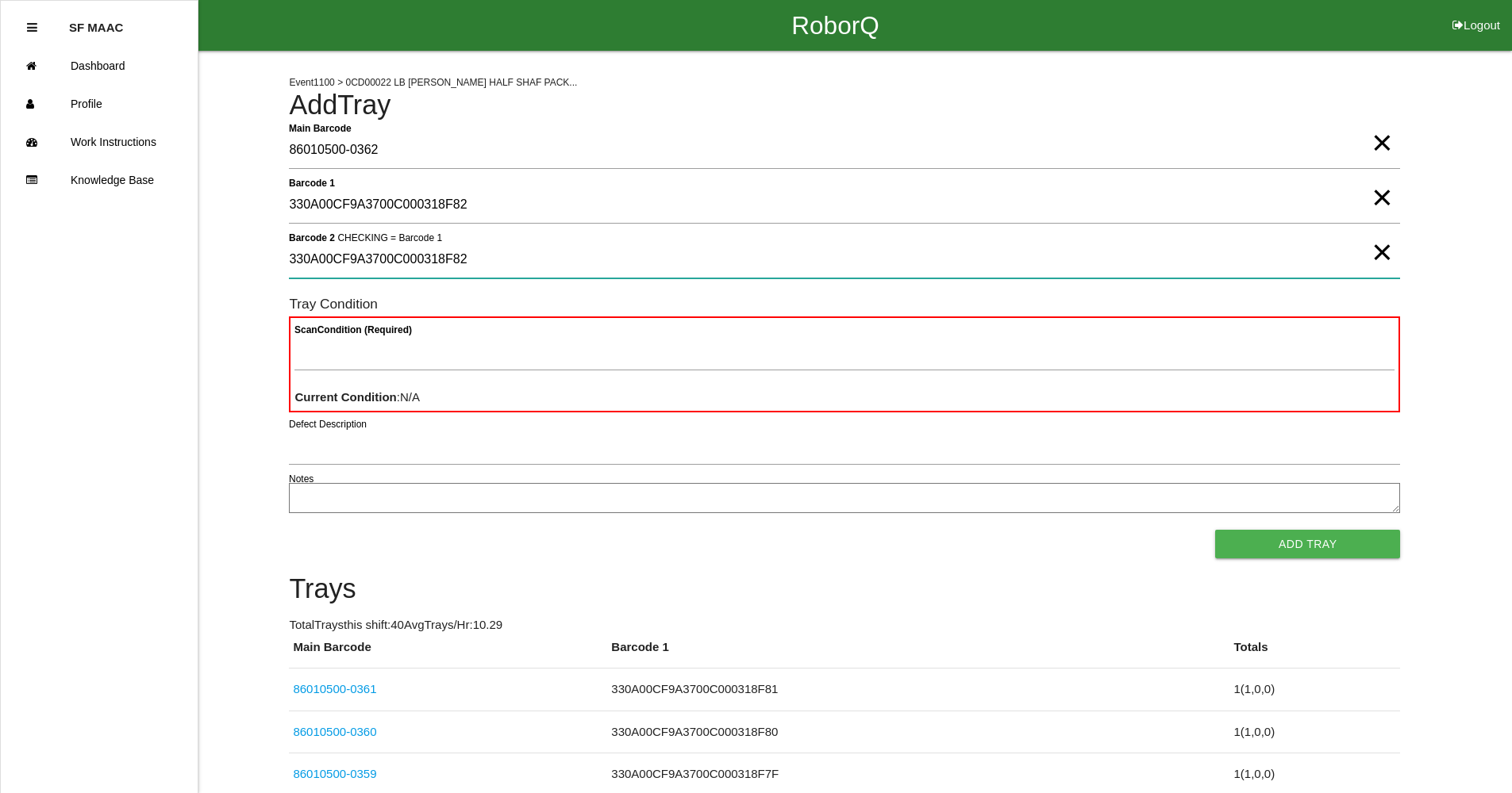
type 2 "330A00CF9A3700C000318F82"
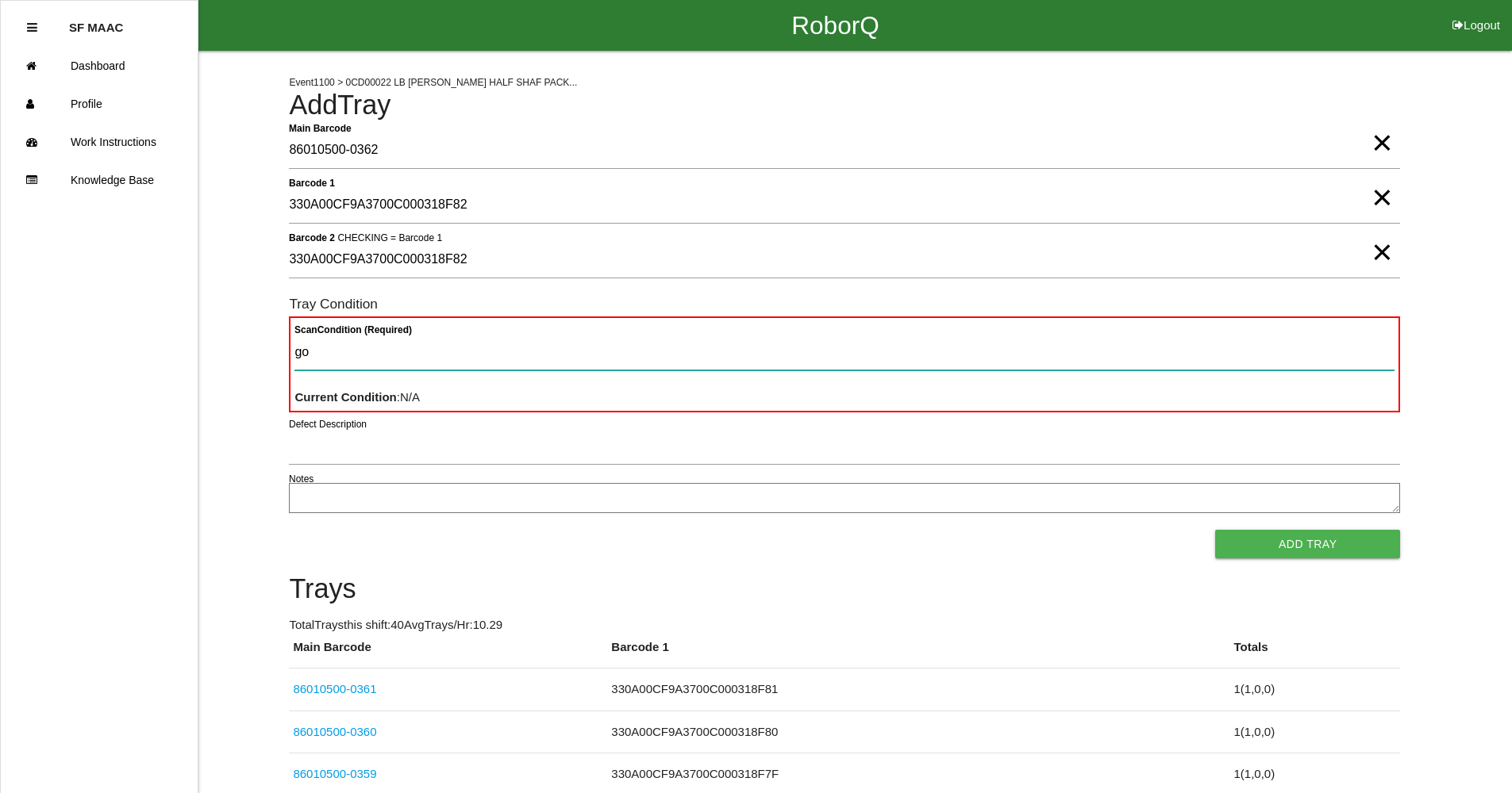
type Condition "goo"
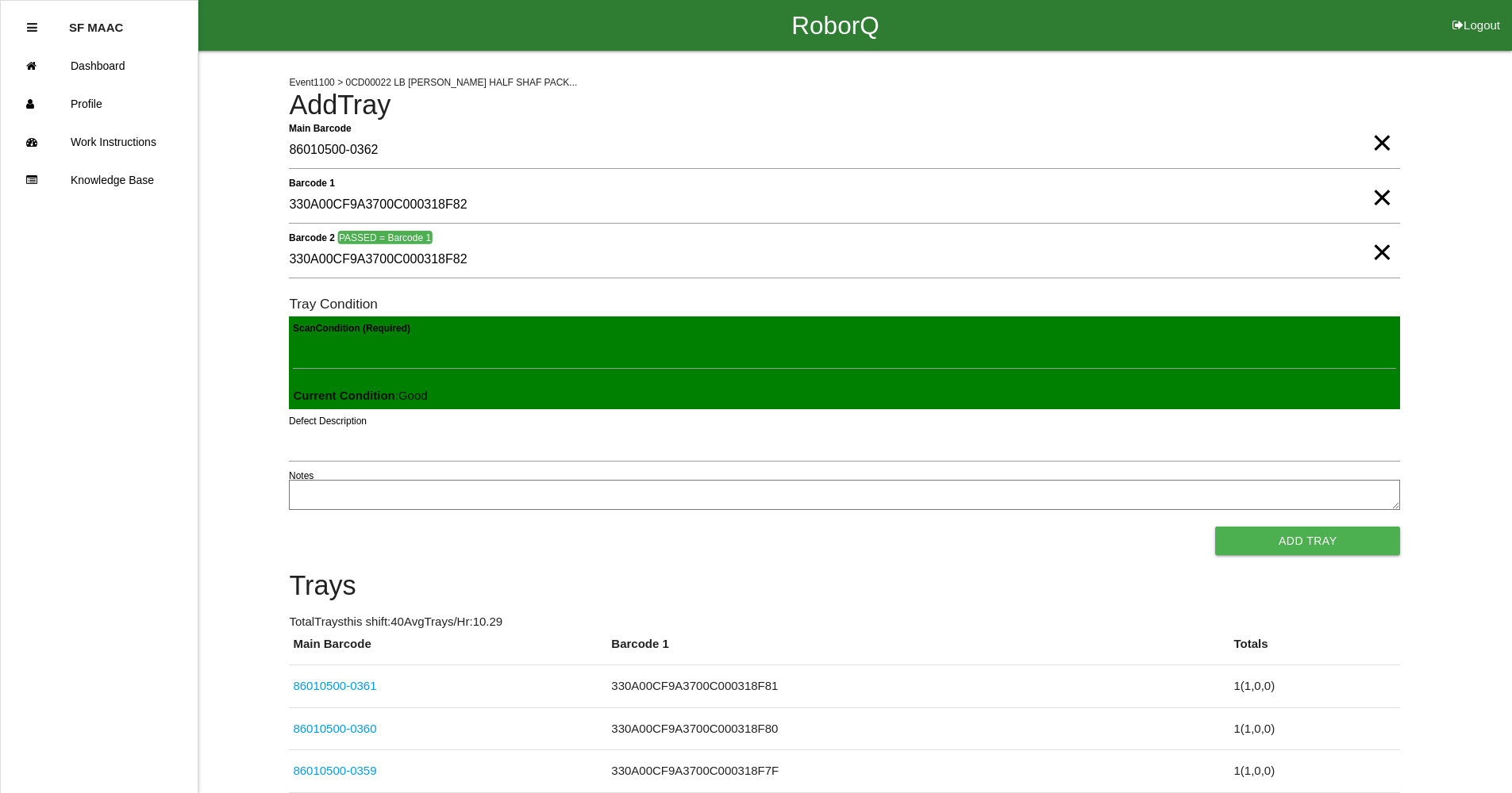
click at [1215, 527] on button "Add Tray" at bounding box center [1307, 541] width 185 height 29
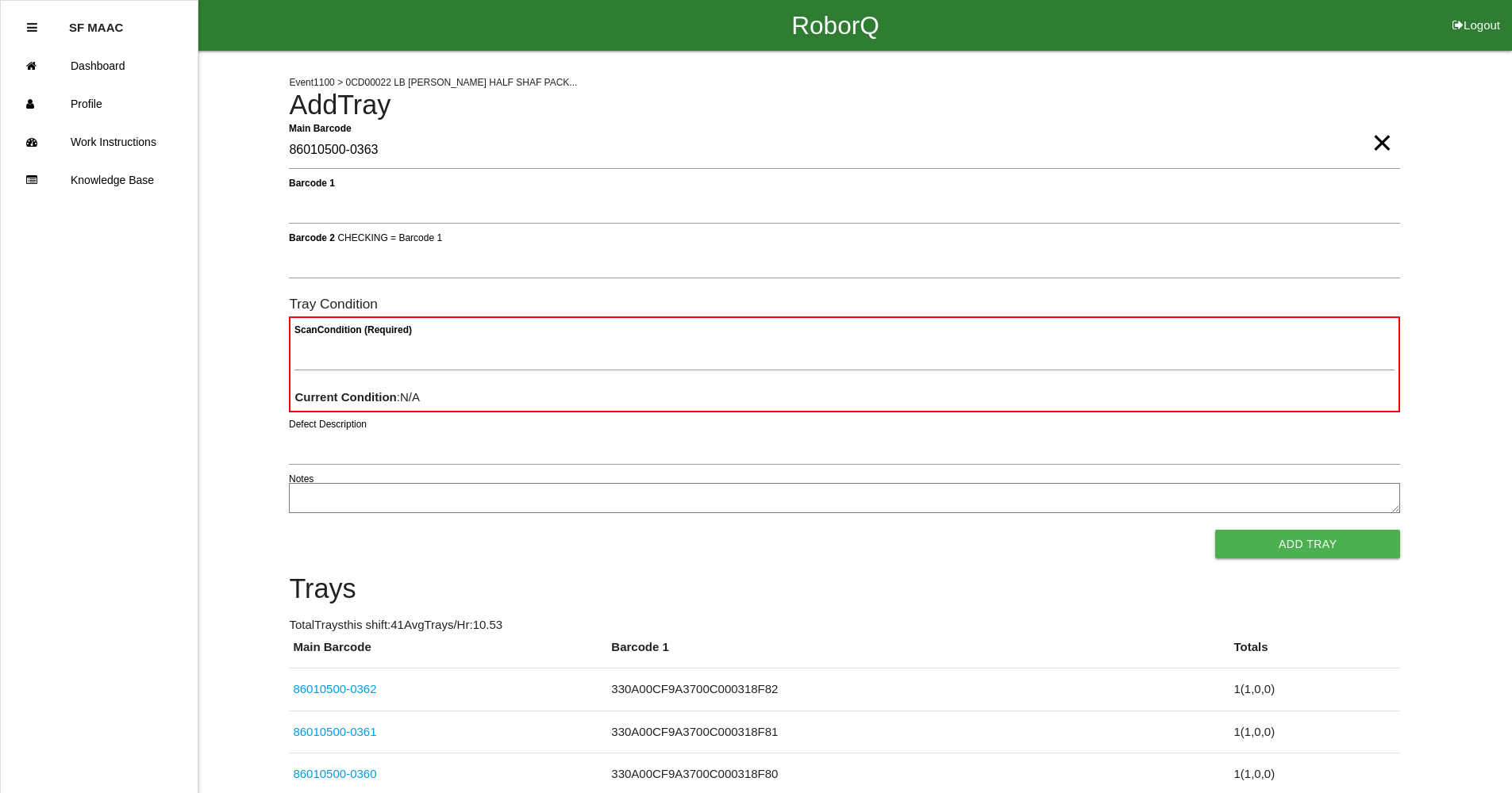
type Barcode "86010500-0363"
type Condition "ba"
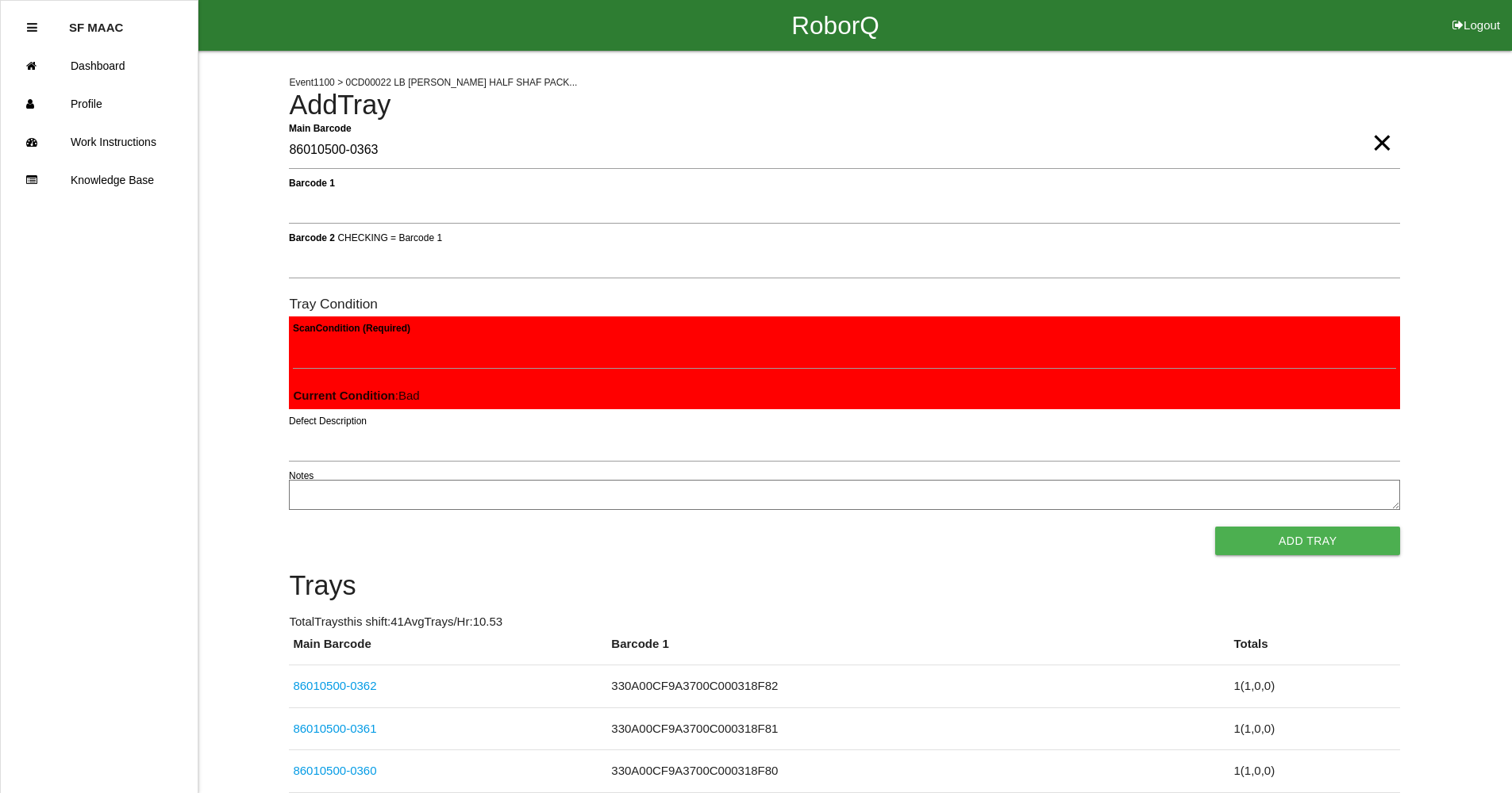
click at [1215, 527] on button "Add Tray" at bounding box center [1307, 541] width 185 height 29
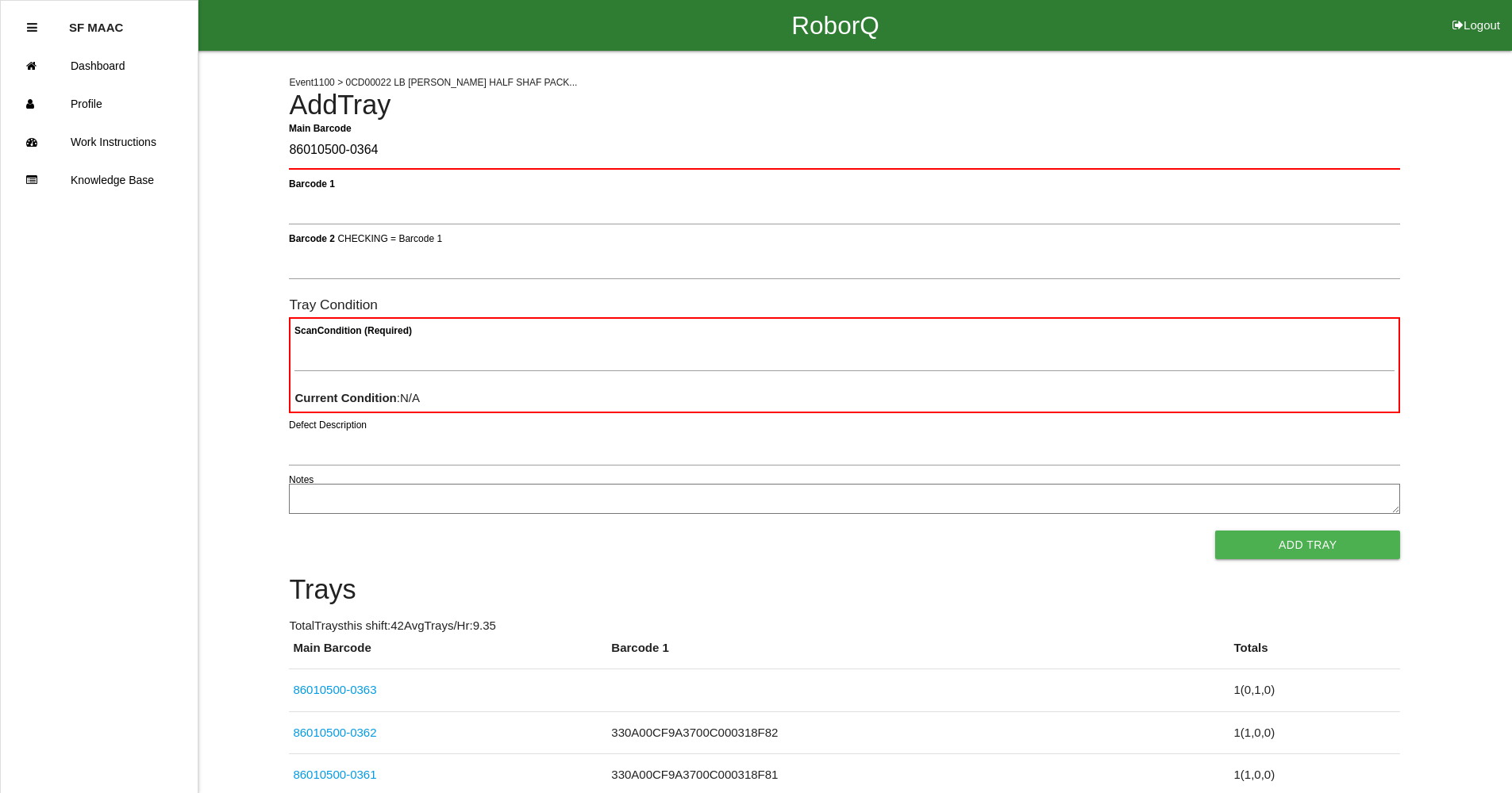
type Barcode "86010500-0364"
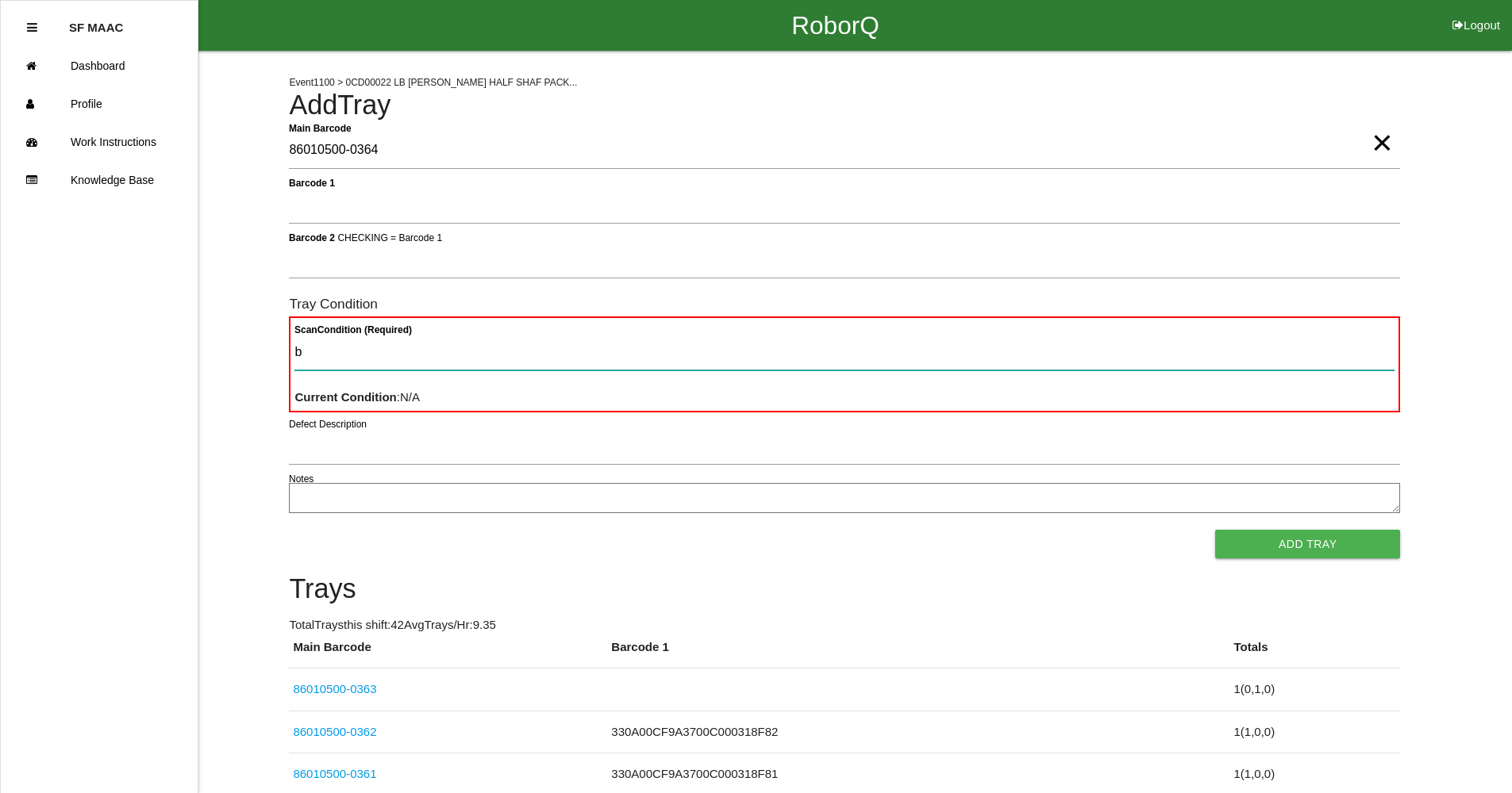
type Condition "ba"
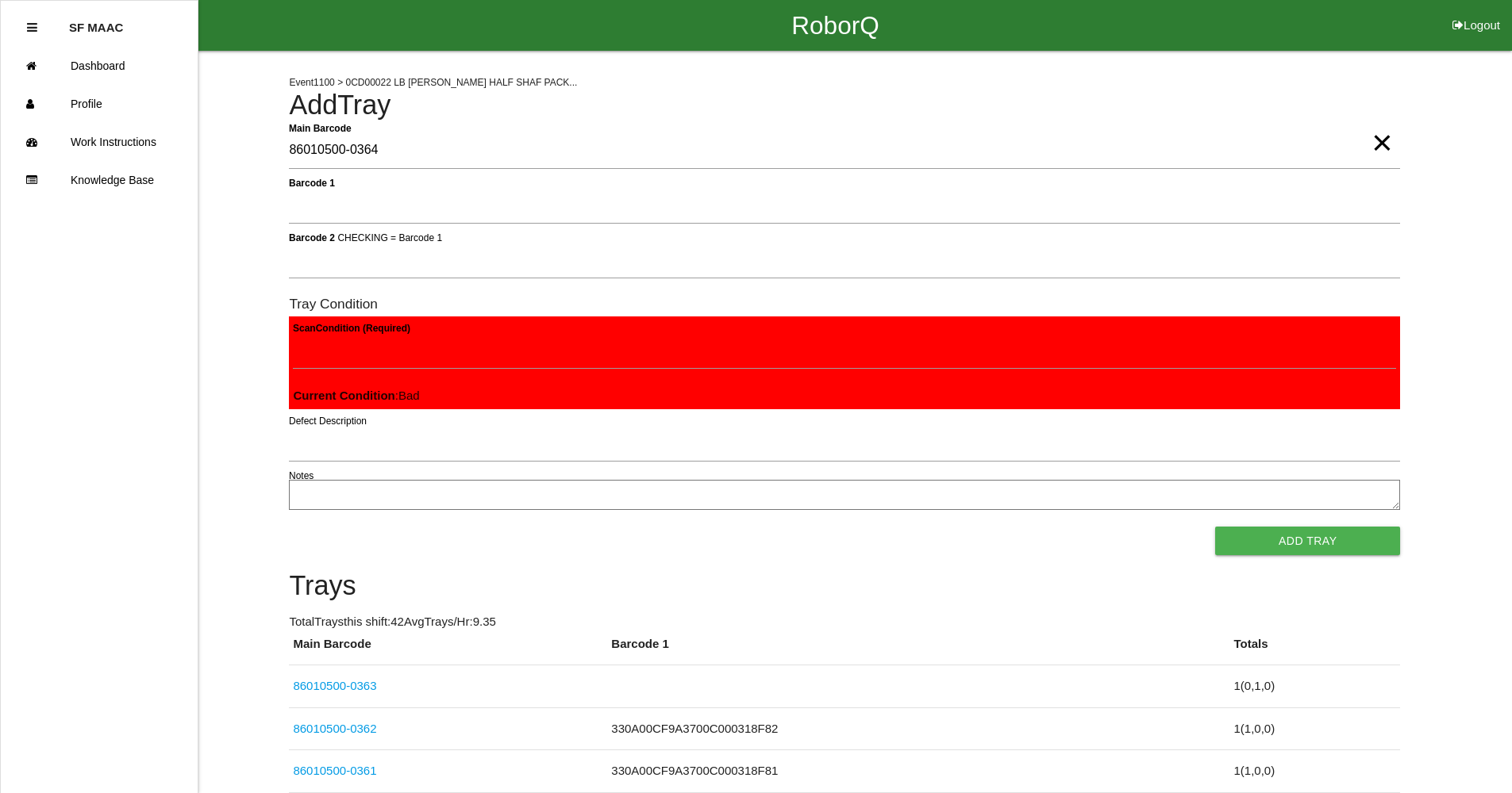
click at [1215, 527] on button "Add Tray" at bounding box center [1307, 541] width 185 height 29
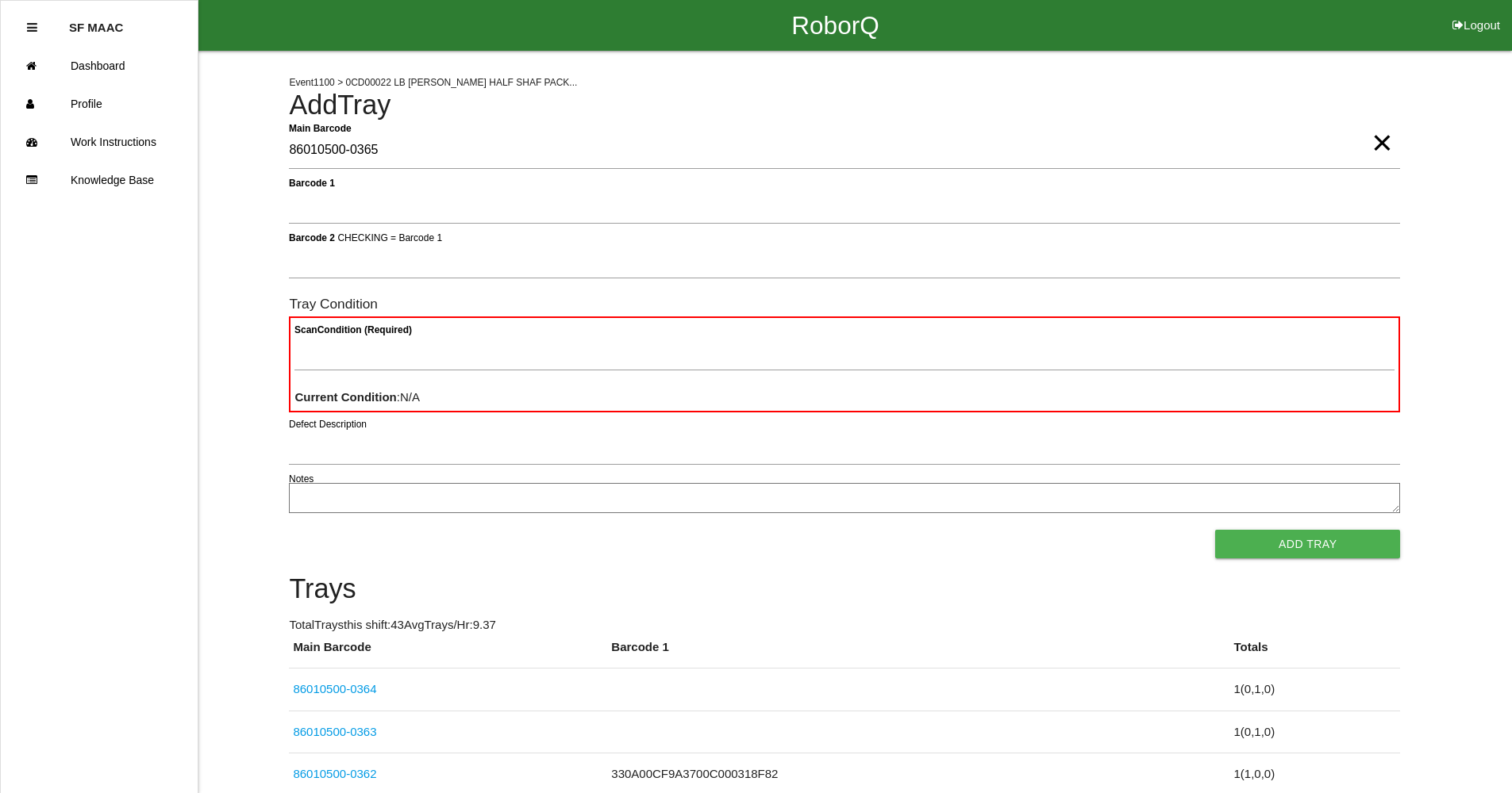
type Barcode "86010500-0365"
type Condition "ba"
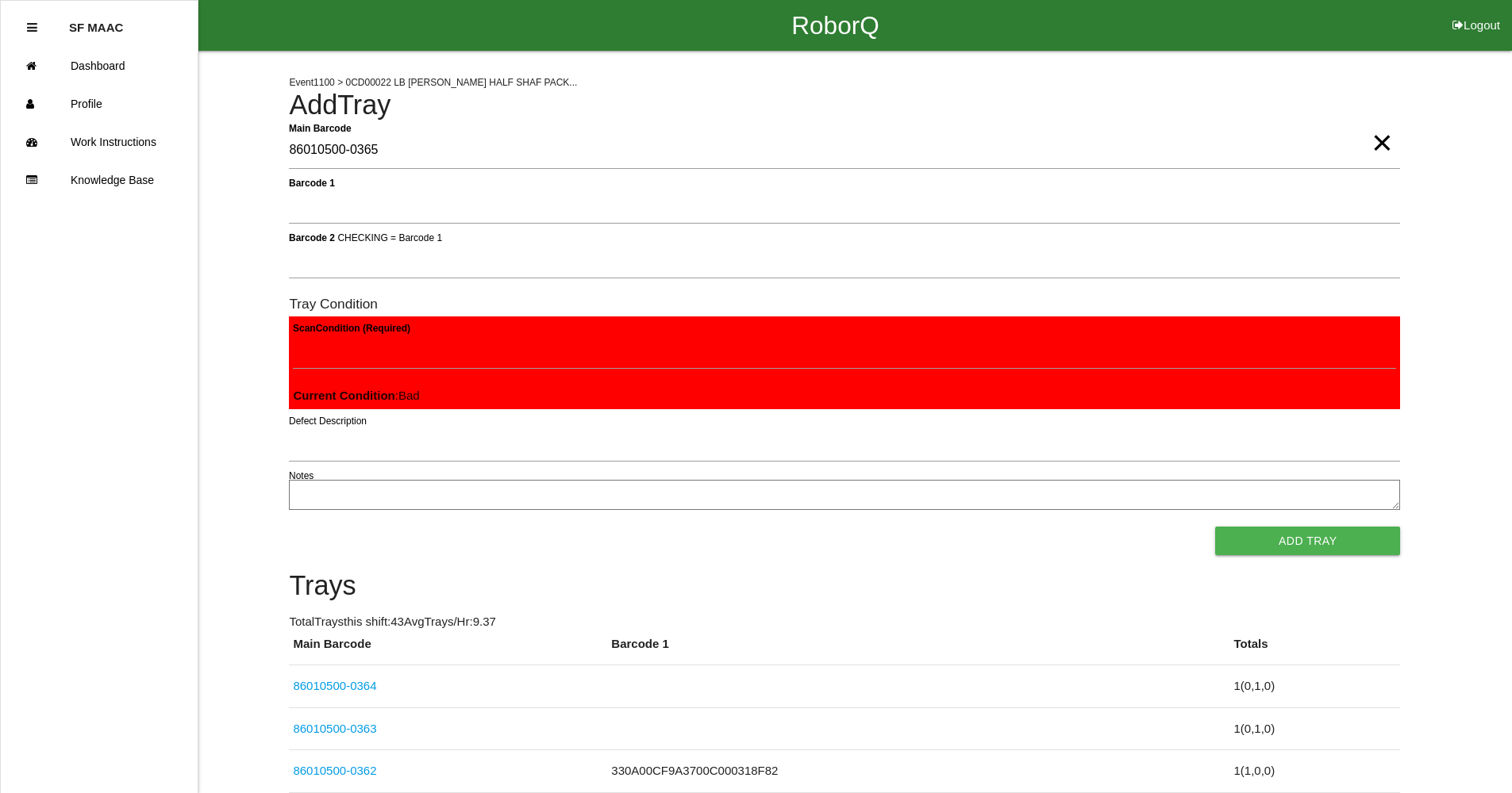
click at [1215, 527] on button "Add Tray" at bounding box center [1307, 541] width 185 height 29
